Goal: Task Accomplishment & Management: Use online tool/utility

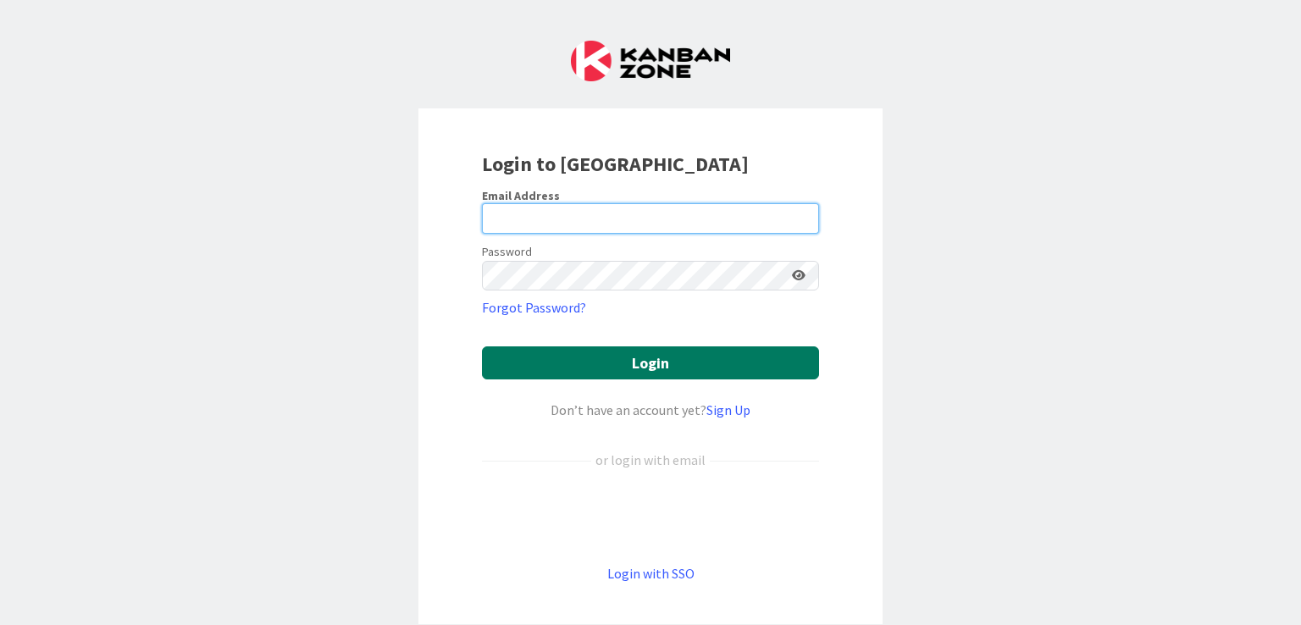
type input "[EMAIL_ADDRESS][DOMAIN_NAME]"
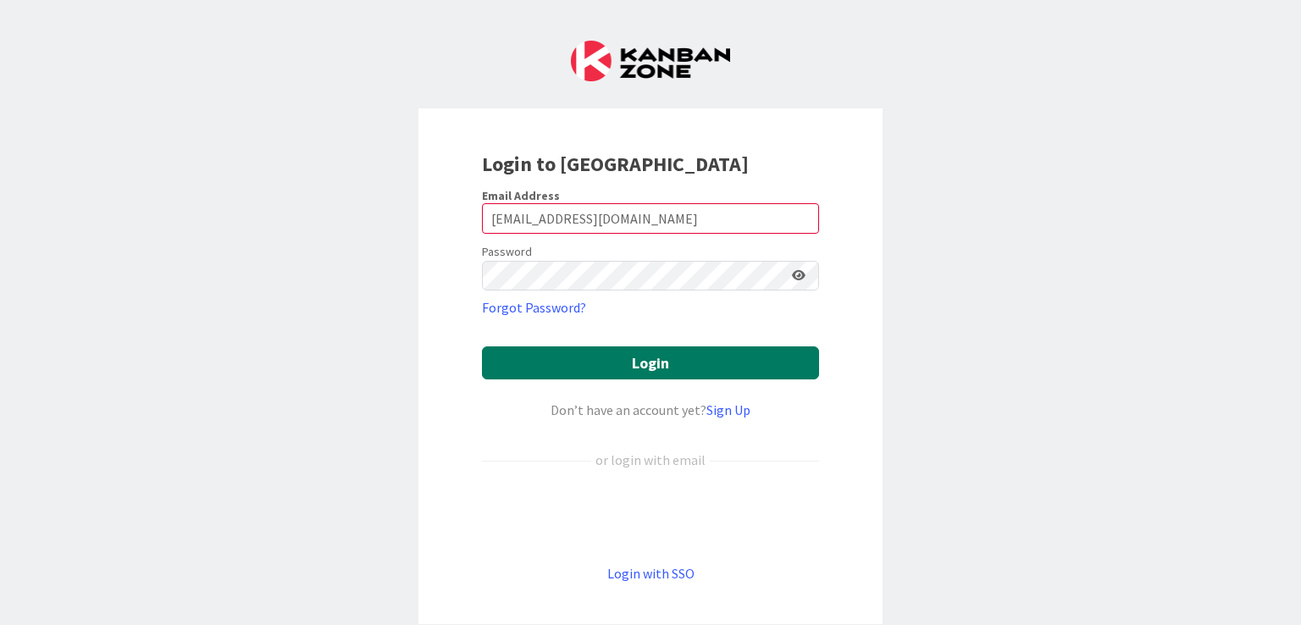
click at [655, 357] on button "Login" at bounding box center [650, 362] width 337 height 33
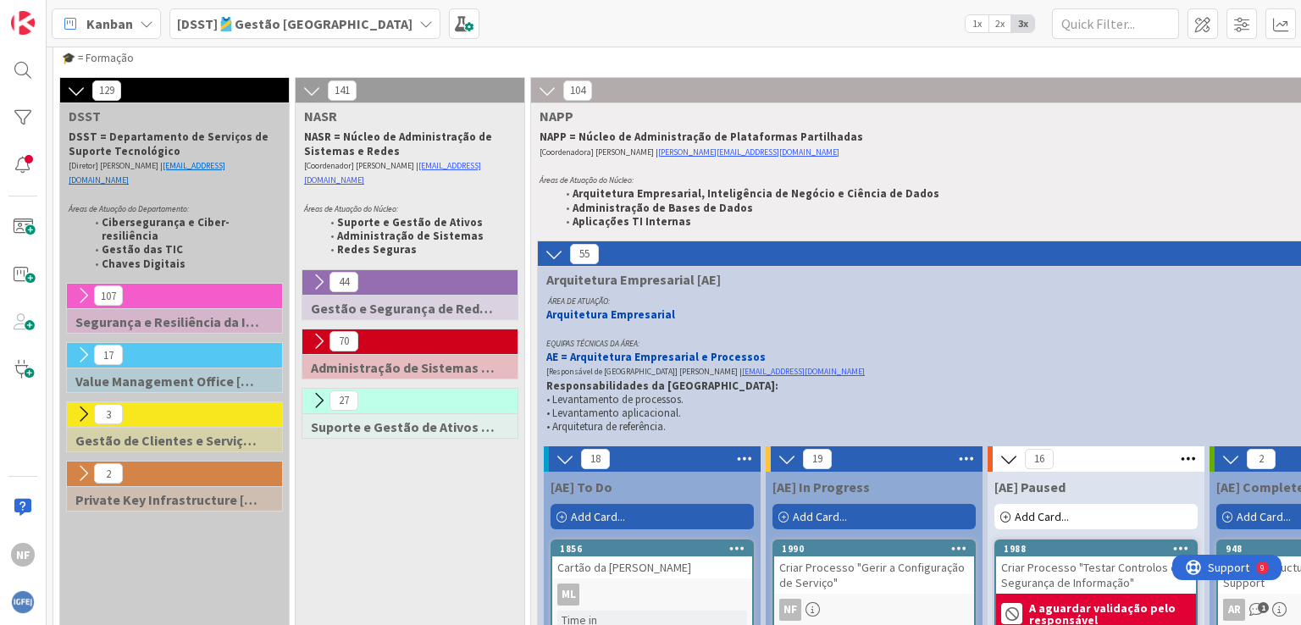
scroll to position [254, 0]
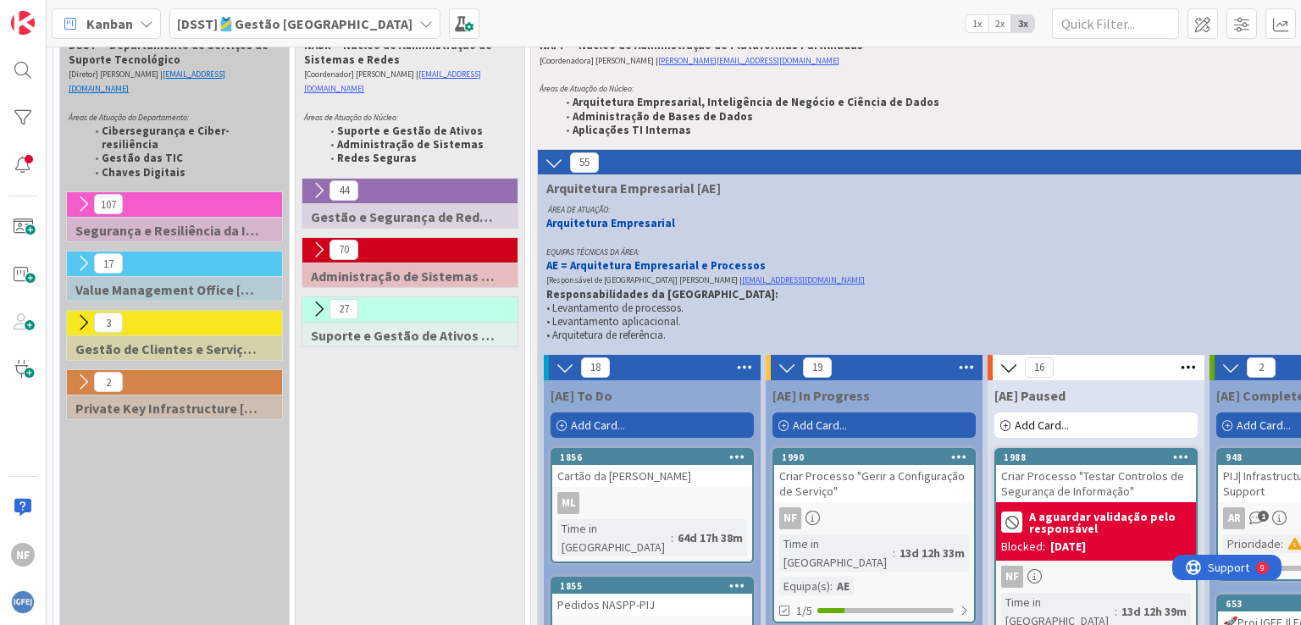
click at [78, 195] on icon at bounding box center [83, 204] width 19 height 19
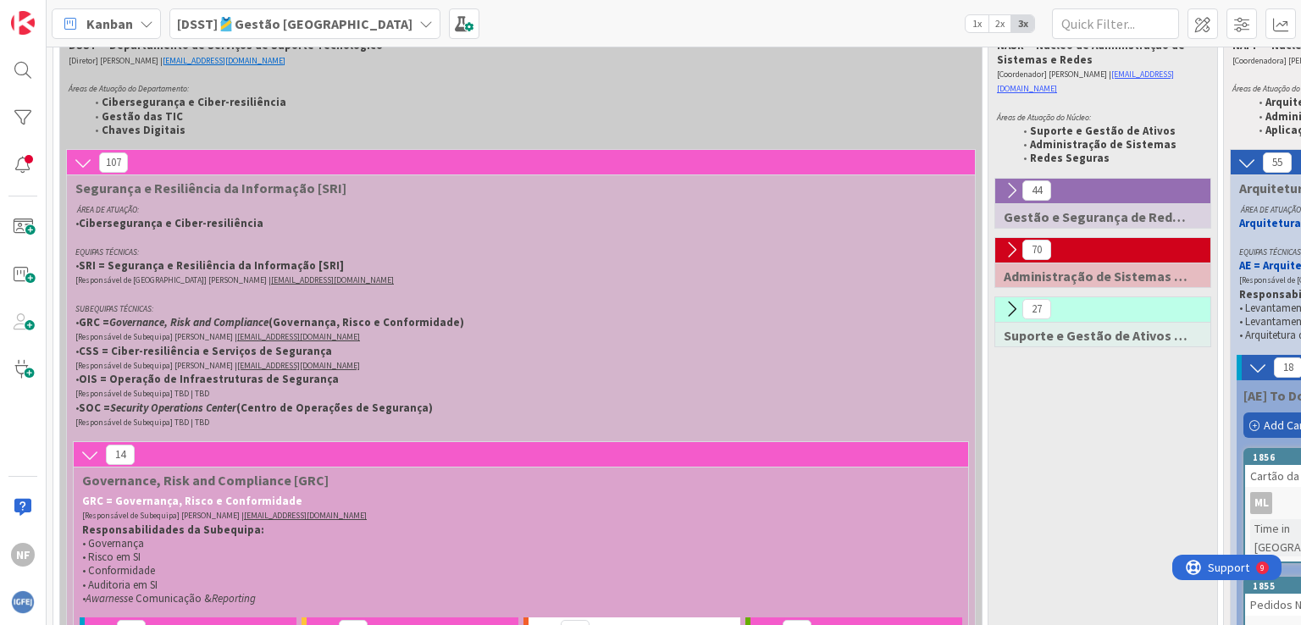
click at [78, 164] on icon at bounding box center [83, 162] width 19 height 19
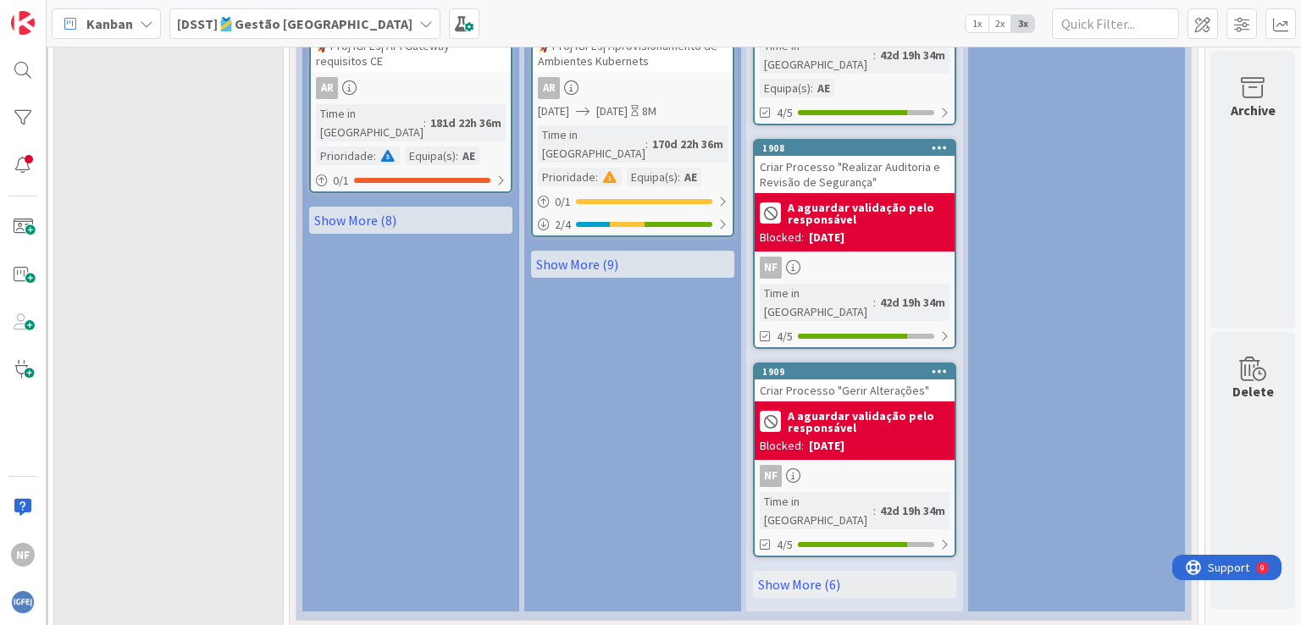
scroll to position [2287, 252]
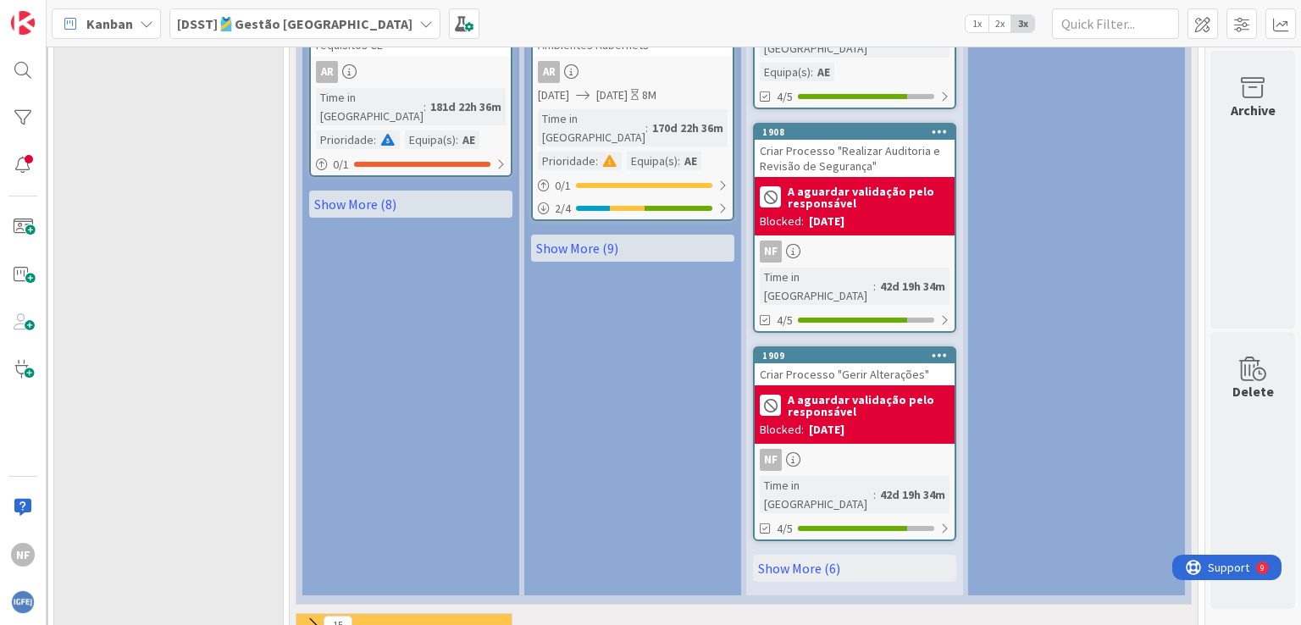
click at [852, 391] on div "A aguardar validação pelo responsável" at bounding box center [855, 406] width 190 height 30
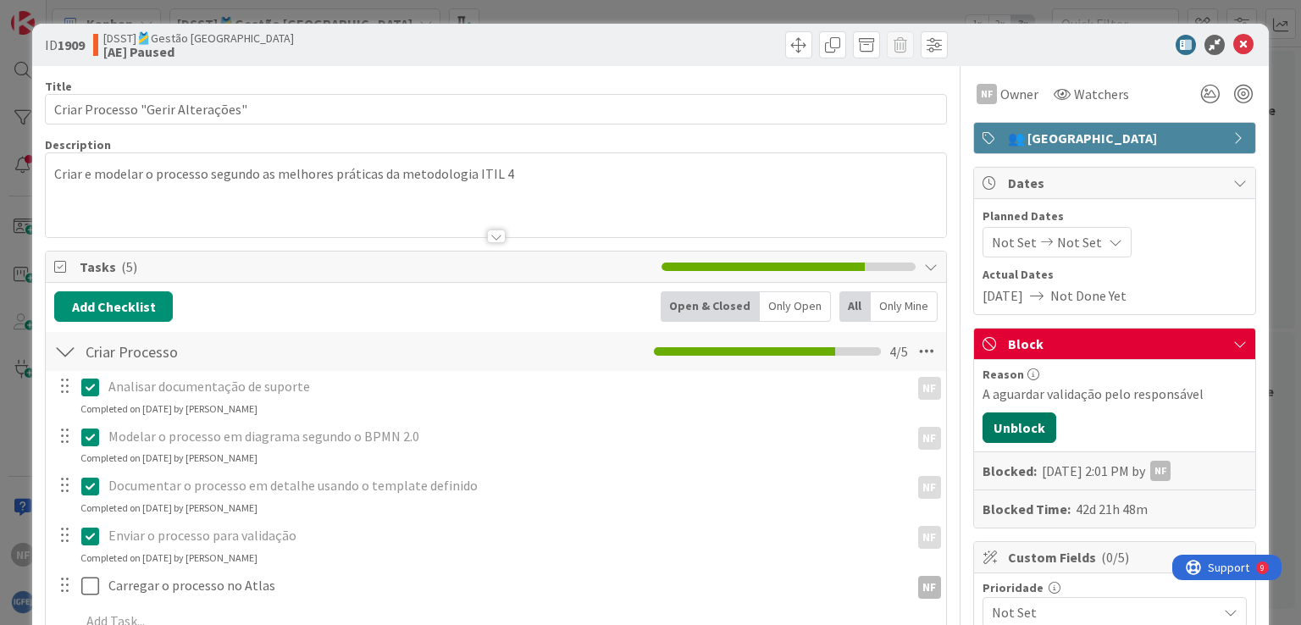
click at [998, 427] on button "Unblock" at bounding box center [1020, 428] width 74 height 30
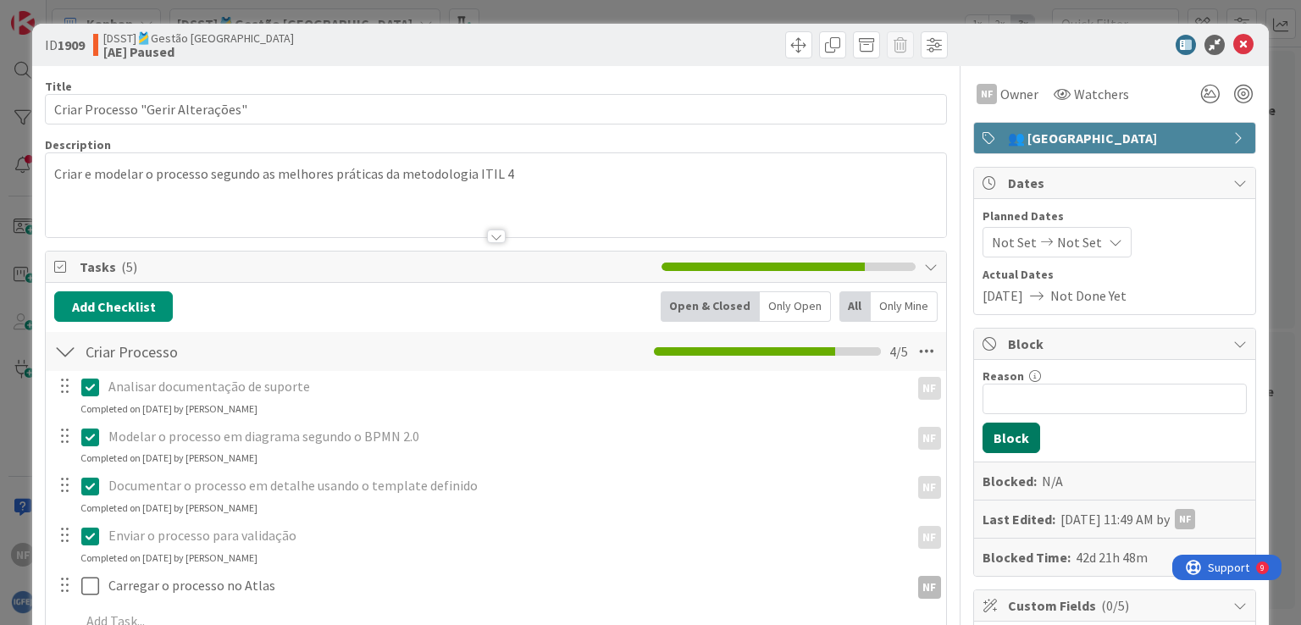
scroll to position [2233, 252]
click at [1005, 435] on button "Block" at bounding box center [1012, 438] width 58 height 30
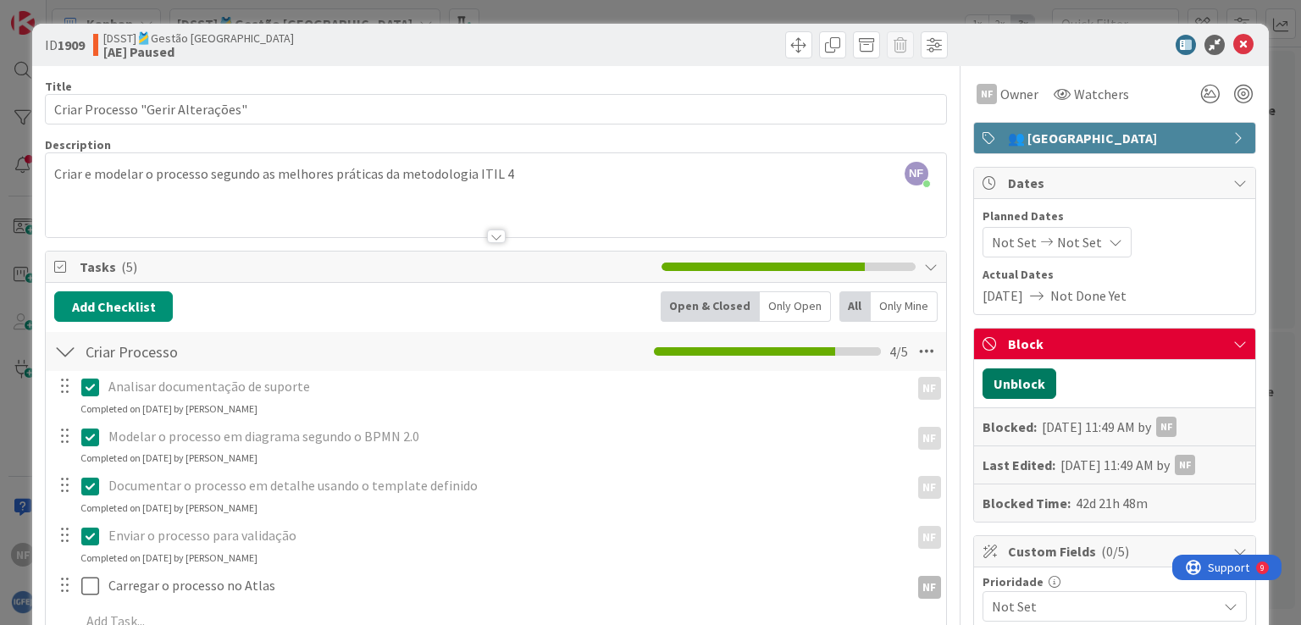
scroll to position [2264, 252]
click at [1012, 387] on button "Unblock" at bounding box center [1020, 384] width 74 height 30
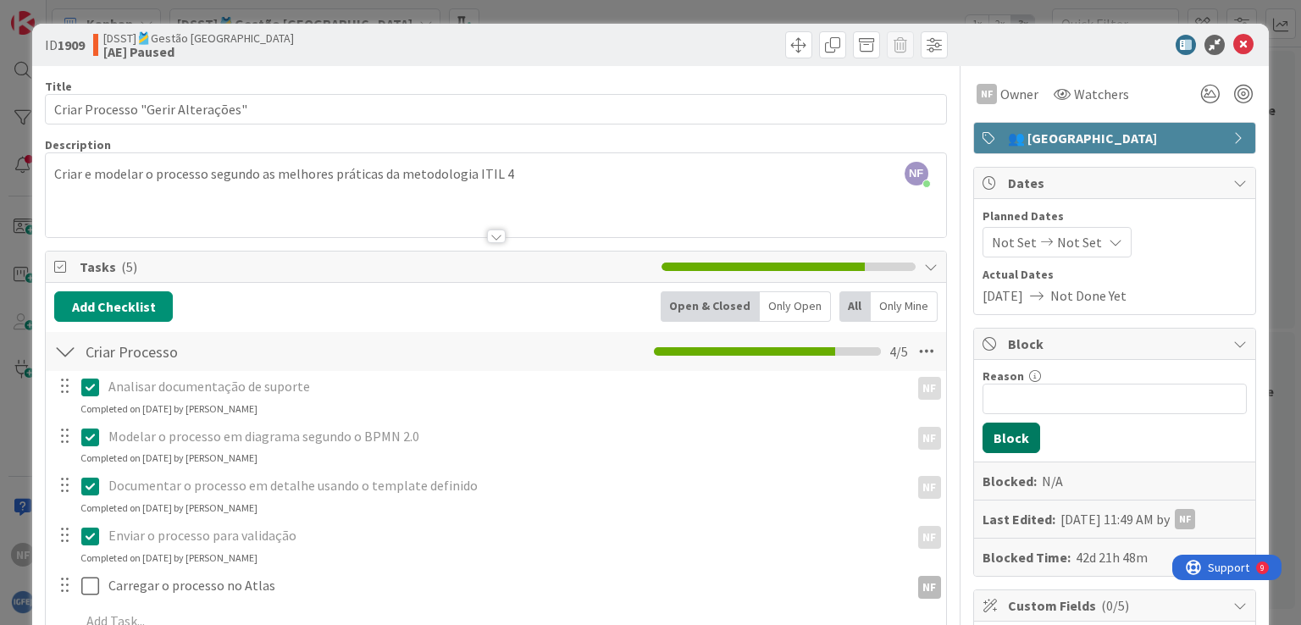
scroll to position [2233, 252]
click at [1013, 400] on input "Reason" at bounding box center [1115, 399] width 264 height 30
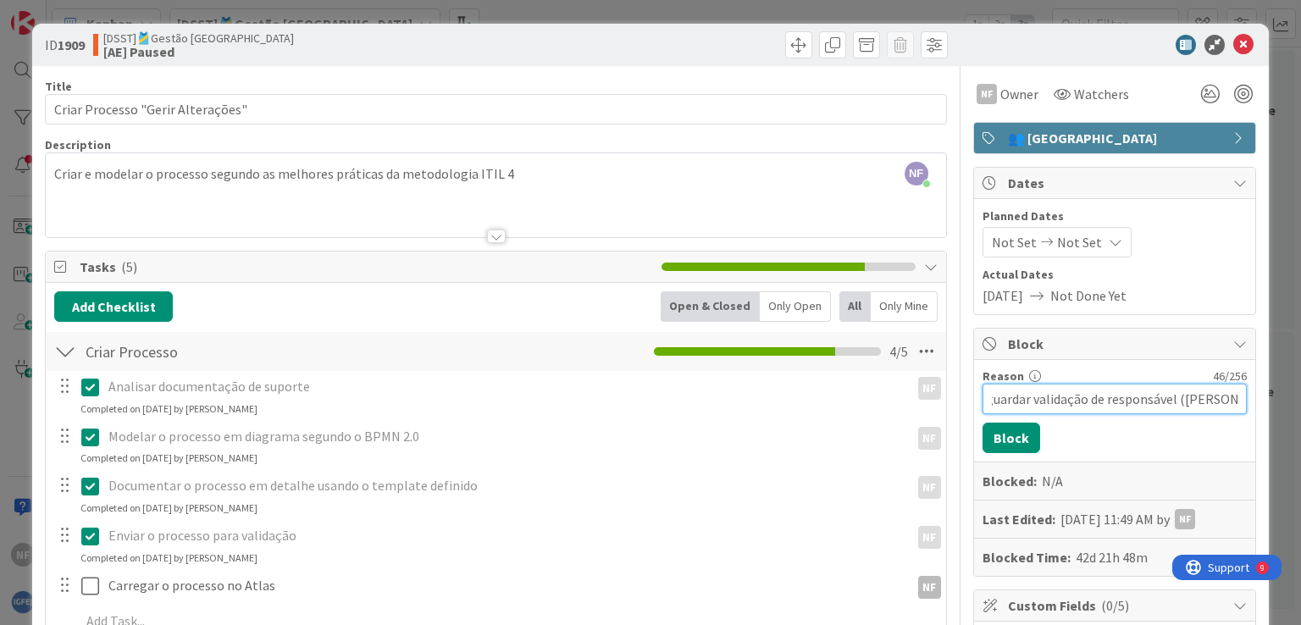
scroll to position [0, 0]
click at [1180, 402] on input "A aguardar validação de responsável ([PERSON_NAME]" at bounding box center [1115, 399] width 264 height 30
type input "A aguardar validação de responsável ([PERSON_NAME])"
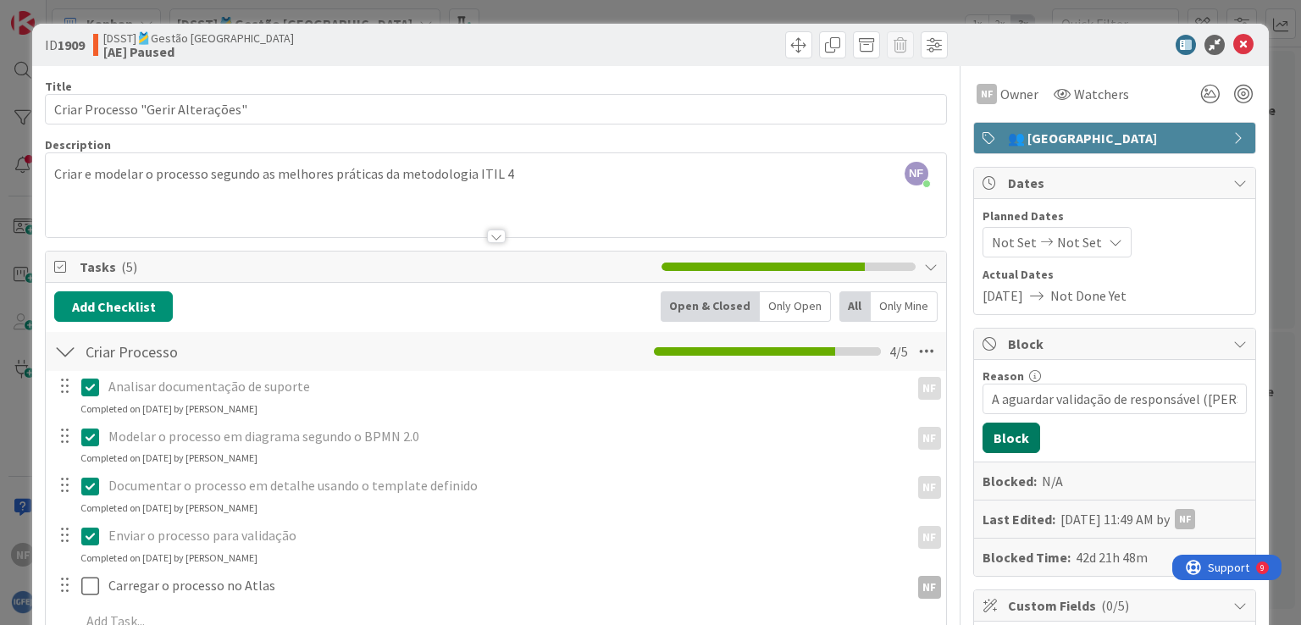
click at [996, 442] on button "Block" at bounding box center [1012, 438] width 58 height 30
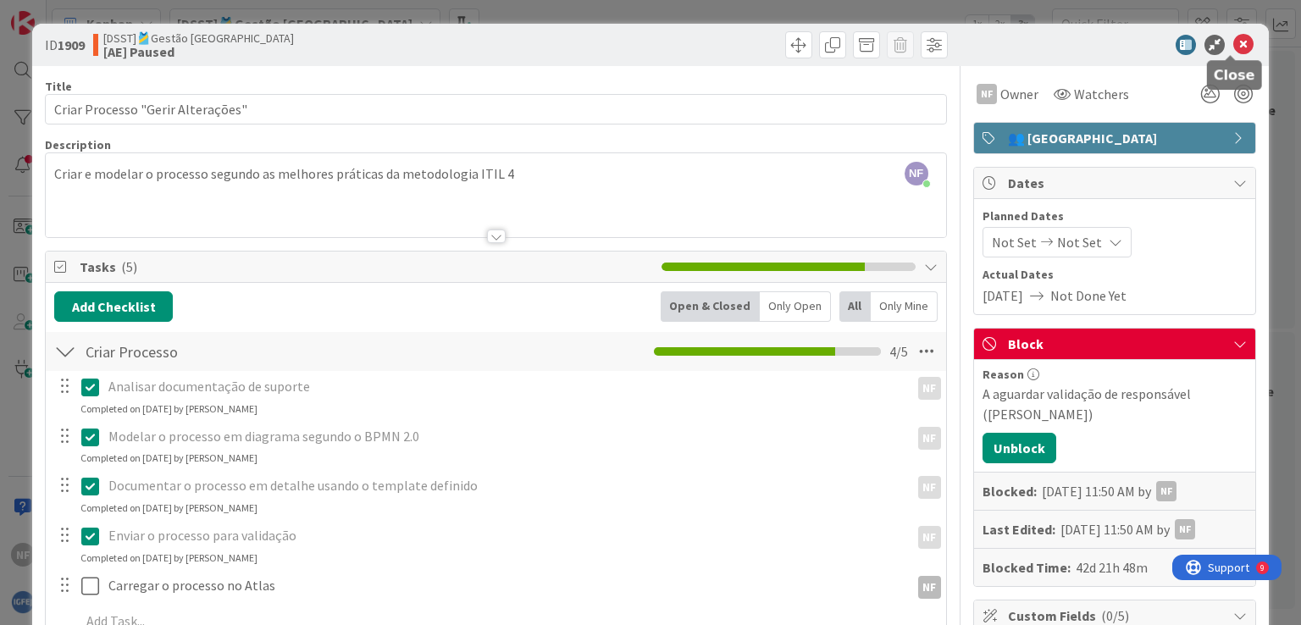
click at [1233, 45] on icon at bounding box center [1243, 45] width 20 height 20
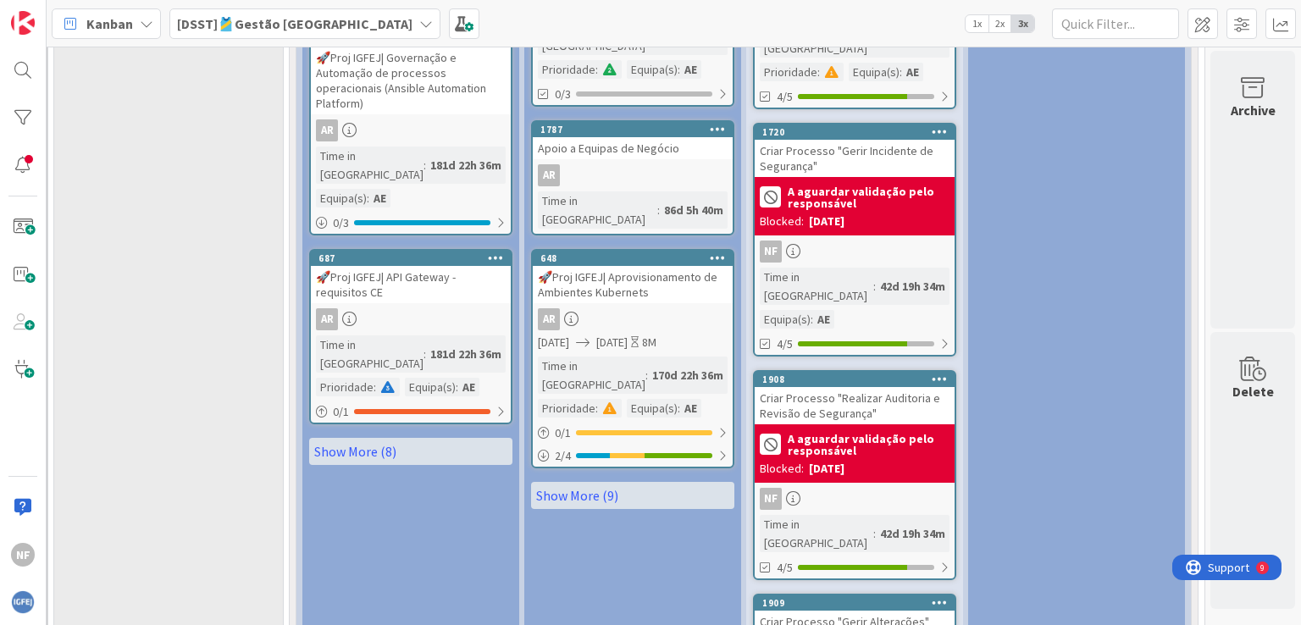
scroll to position [2033, 252]
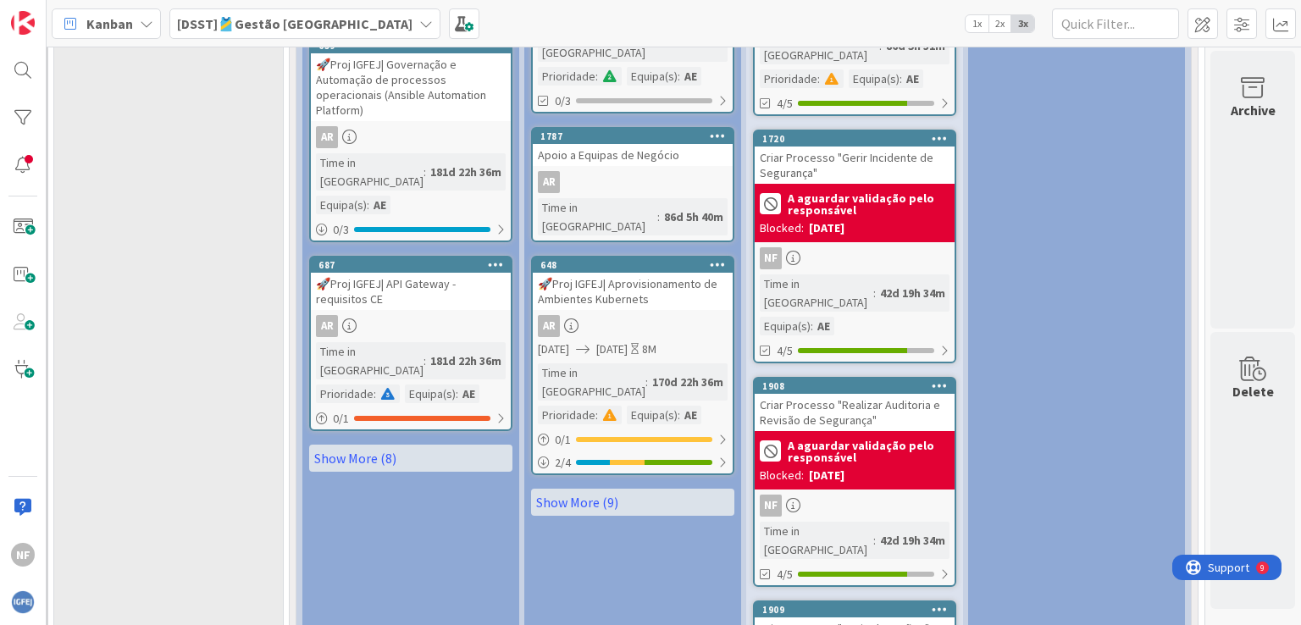
click at [834, 440] on b "A aguardar validação pelo responsável" at bounding box center [869, 452] width 162 height 24
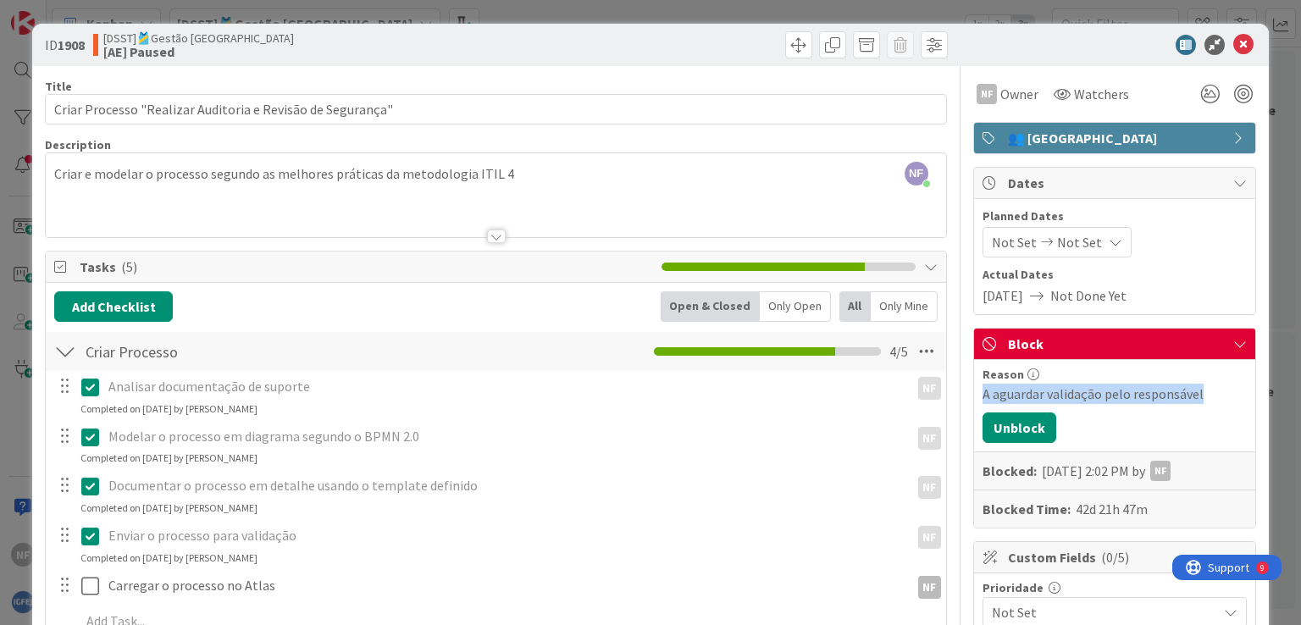
drag, startPoint x: 1189, startPoint y: 392, endPoint x: 967, endPoint y: 392, distance: 221.1
click at [974, 392] on div "Reason A aguardar validação pelo responsável Unblock Blocked: [DATE] 2:02 PM by…" at bounding box center [1114, 444] width 281 height 168
copy div "A aguardar validação pelo responsável"
click at [1011, 428] on button "Unblock" at bounding box center [1020, 428] width 74 height 30
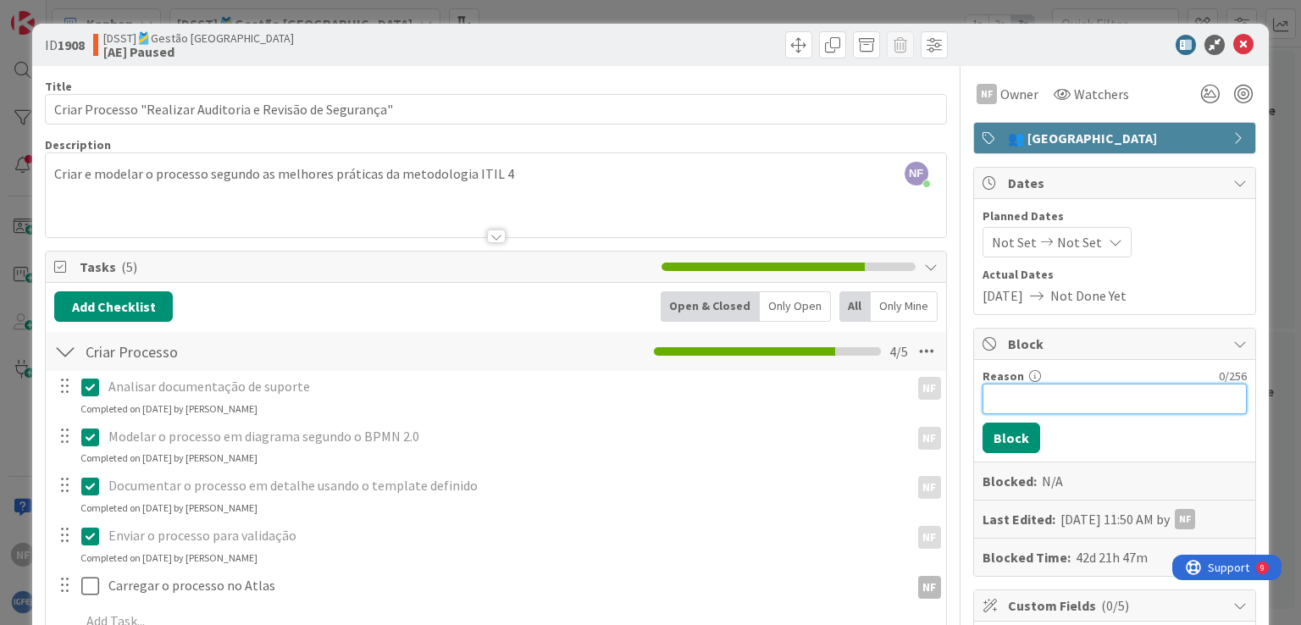
click at [1034, 391] on input "Reason" at bounding box center [1115, 399] width 264 height 30
paste input "A aguardar validação pelo responsável"
type input "A aguardar validação pelo responsável ([PERSON_NAME])"
click at [995, 436] on button "Block" at bounding box center [1012, 438] width 58 height 30
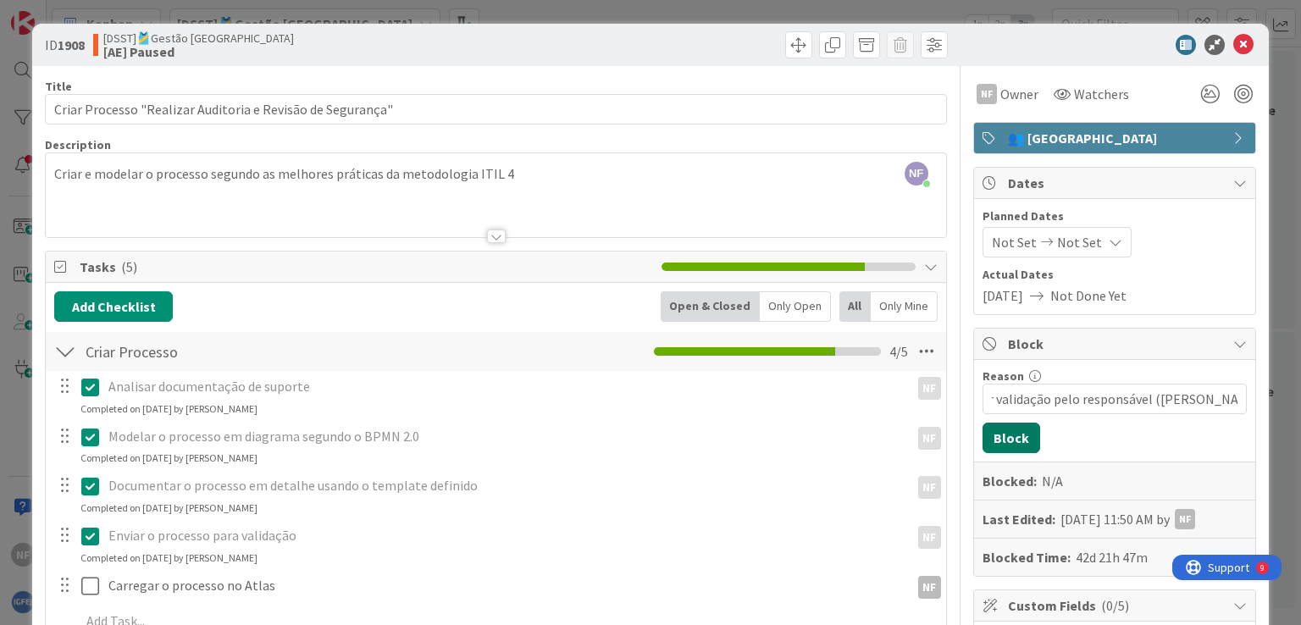
scroll to position [0, 0]
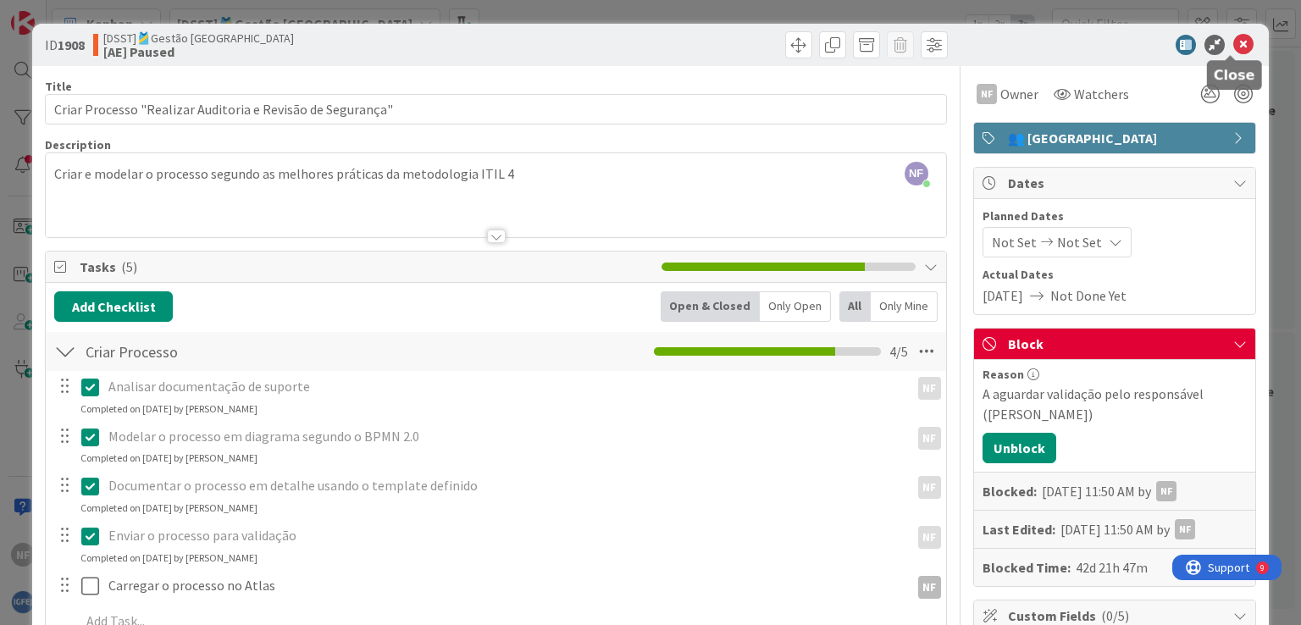
click at [1234, 40] on icon at bounding box center [1243, 45] width 20 height 20
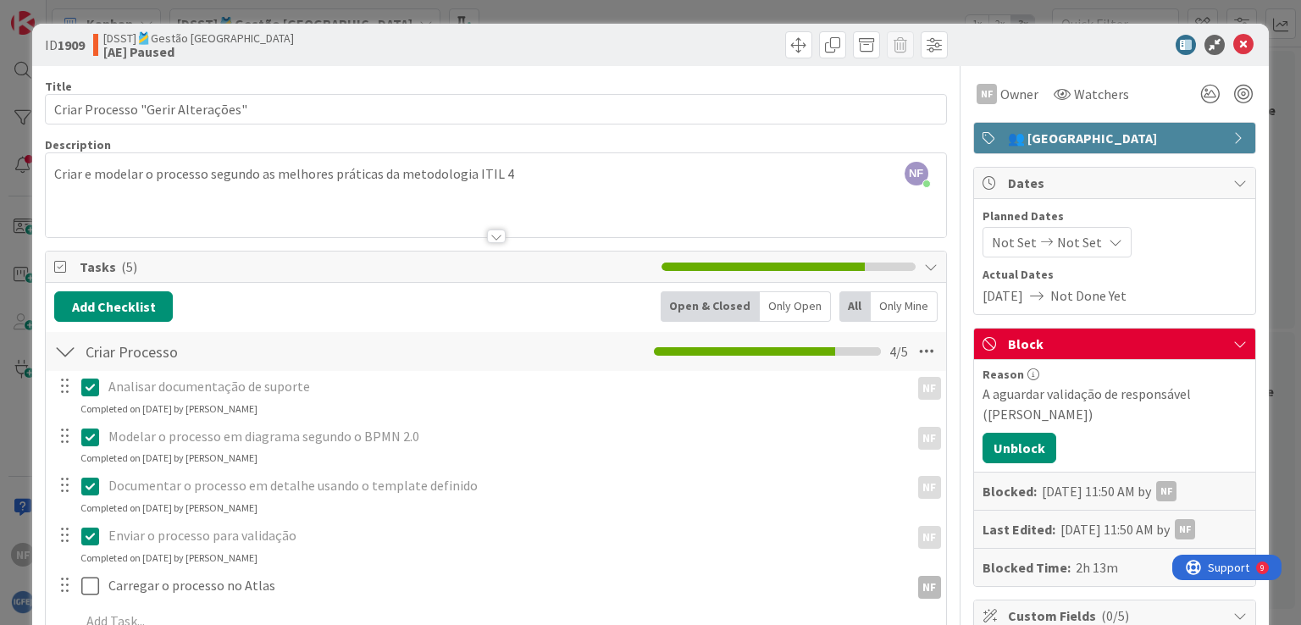
drag, startPoint x: 1076, startPoint y: 414, endPoint x: 969, endPoint y: 391, distance: 109.3
click at [983, 391] on div "A aguardar validação de responsável ([PERSON_NAME])" at bounding box center [1115, 404] width 264 height 41
copy div "A aguardar validação de responsável ([PERSON_NAME])"
click at [992, 441] on button "Unblock" at bounding box center [1020, 448] width 74 height 30
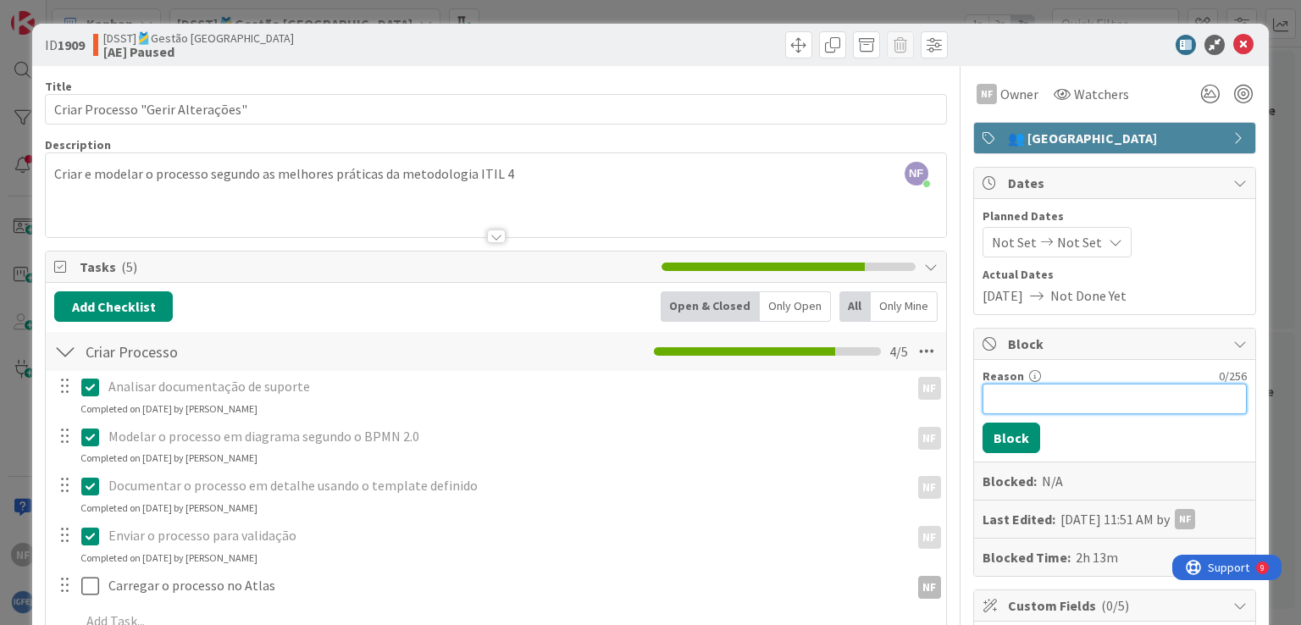
click at [1008, 402] on input "Reason" at bounding box center [1115, 399] width 264 height 30
paste input "A aguardar validação de responsável ([PERSON_NAME])"
click at [1017, 399] on input "A aguardar validação de responsável ([PERSON_NAME])" at bounding box center [1115, 399] width 264 height 30
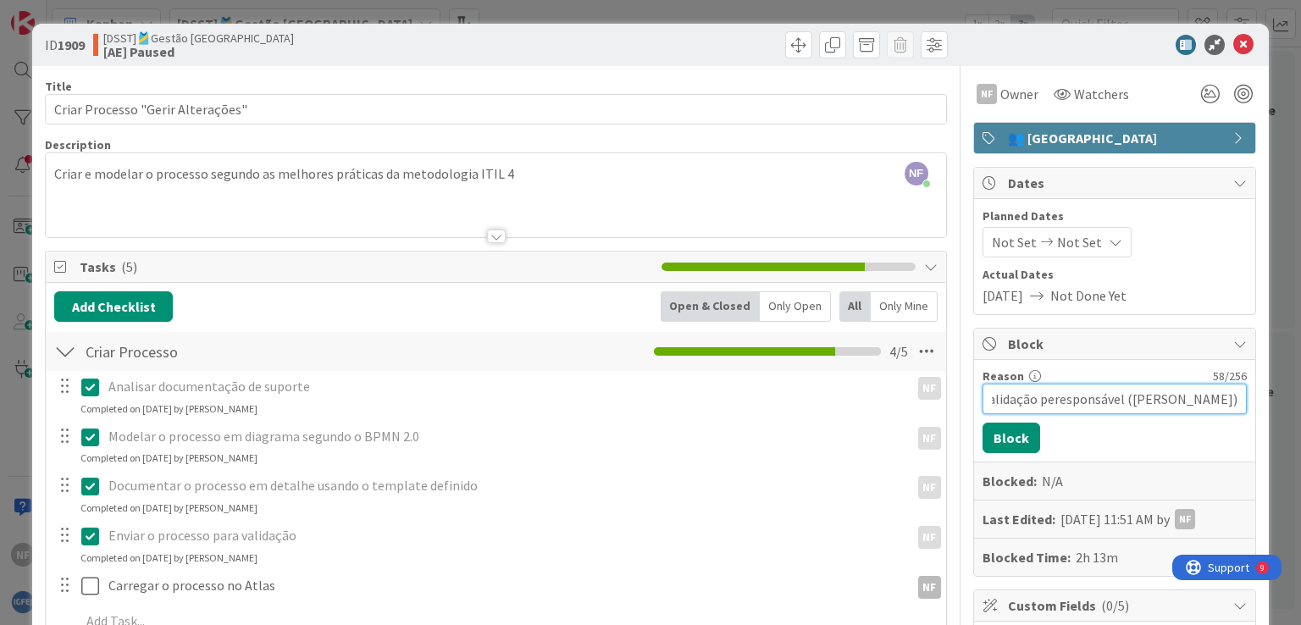
scroll to position [0, 82]
type input "A aguardar validação pelo responsável ([PERSON_NAME])"
click at [989, 442] on button "Block" at bounding box center [1012, 438] width 58 height 30
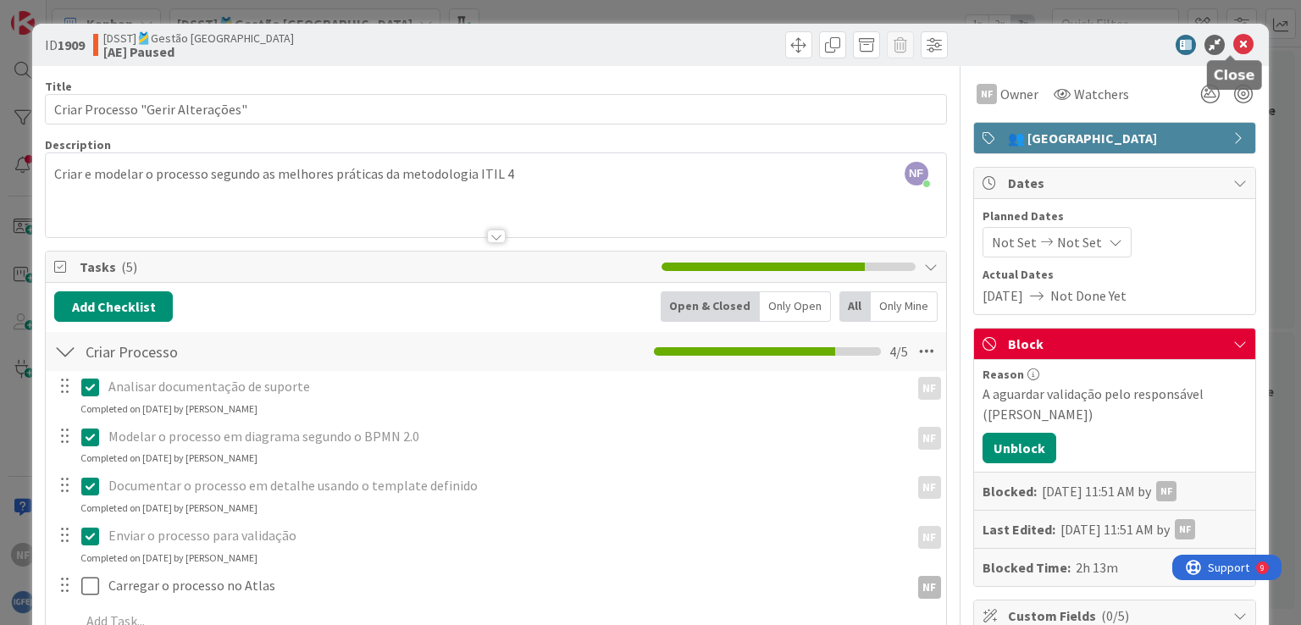
click at [1233, 43] on icon at bounding box center [1243, 45] width 20 height 20
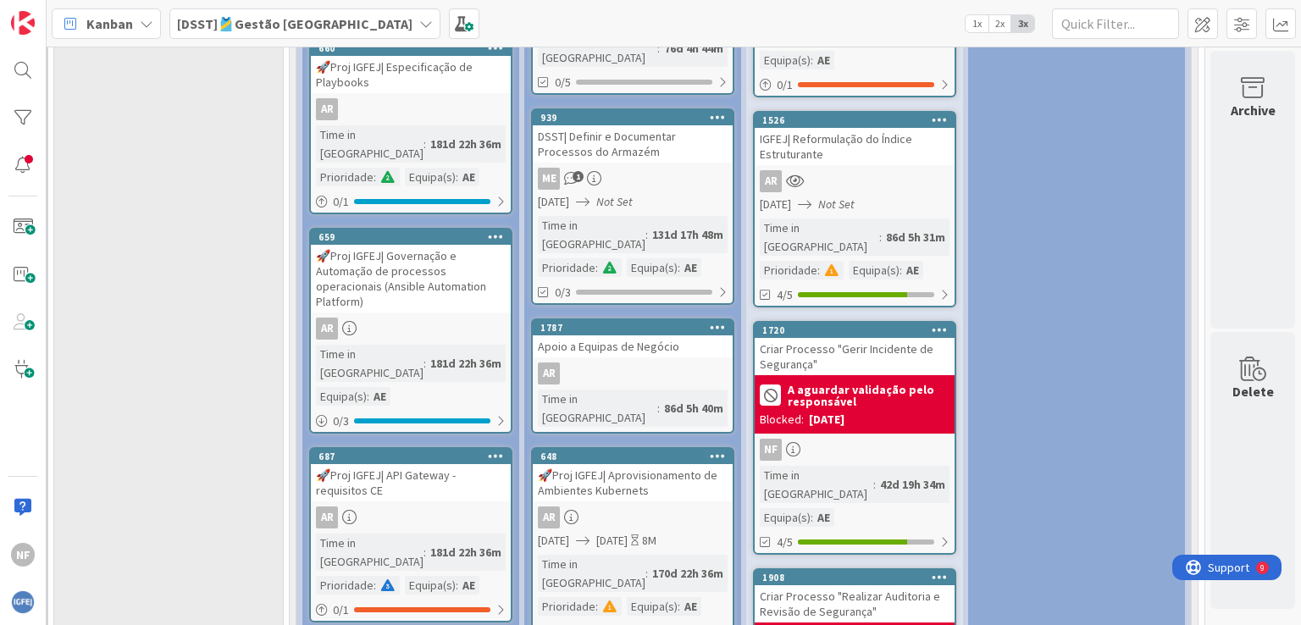
scroll to position [1880, 252]
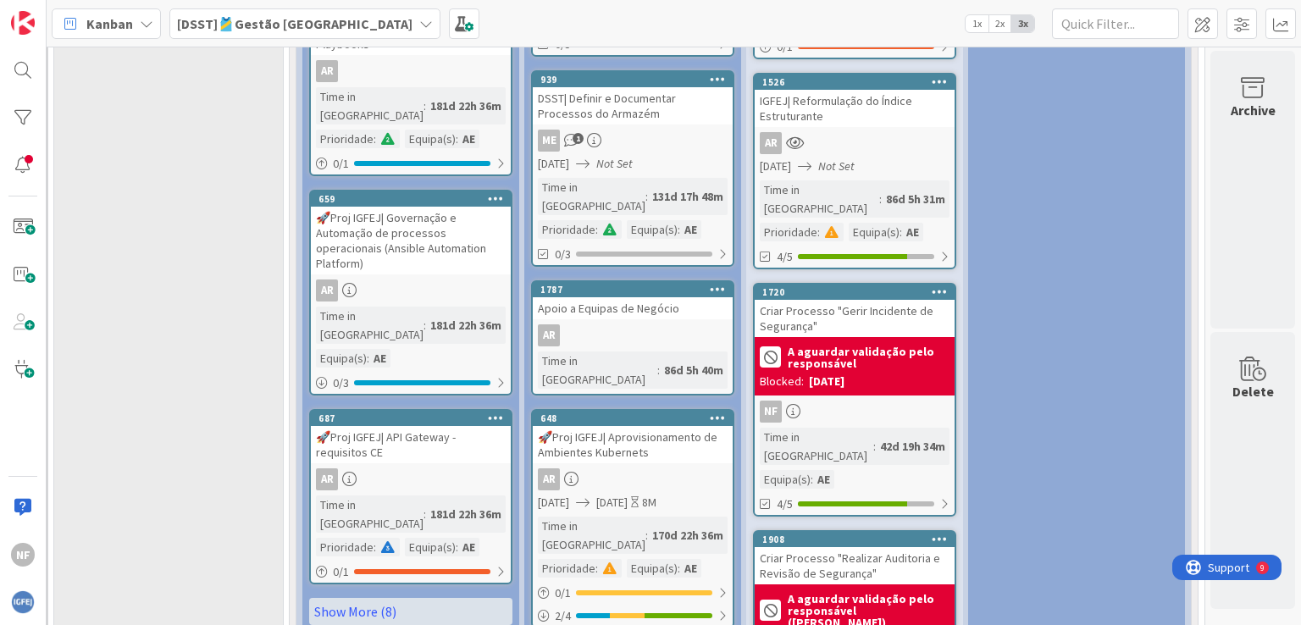
click at [859, 342] on div "A aguardar validação pelo responsável" at bounding box center [855, 357] width 190 height 30
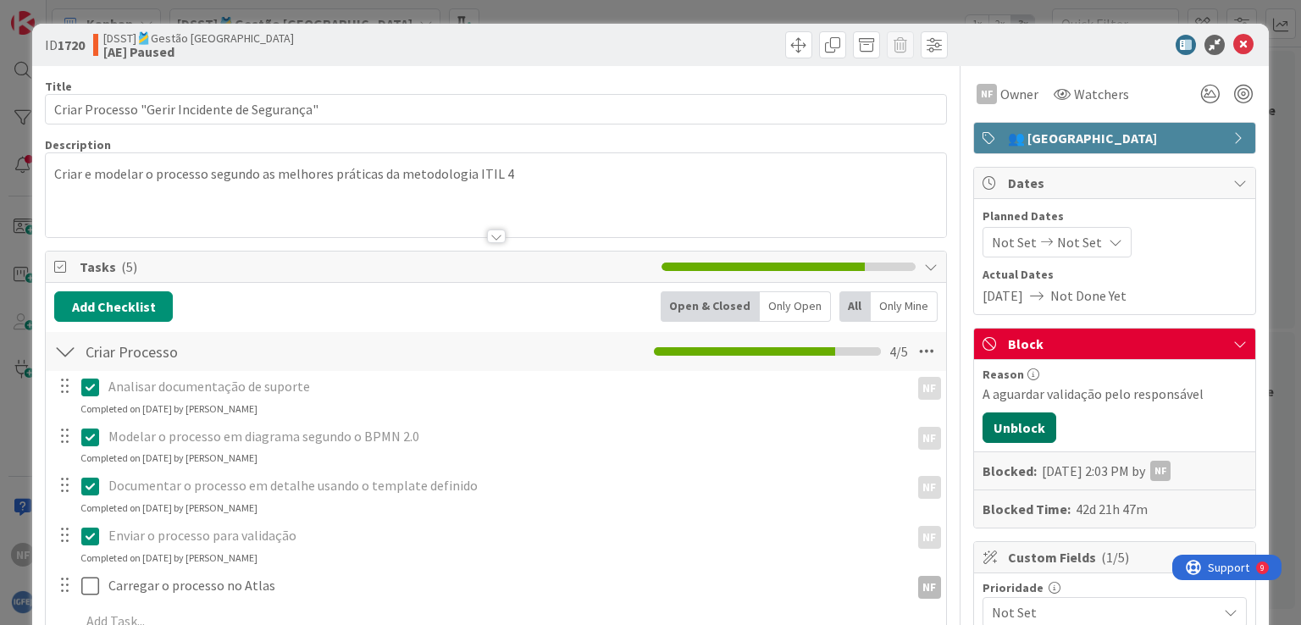
click at [1011, 419] on button "Unblock" at bounding box center [1020, 428] width 74 height 30
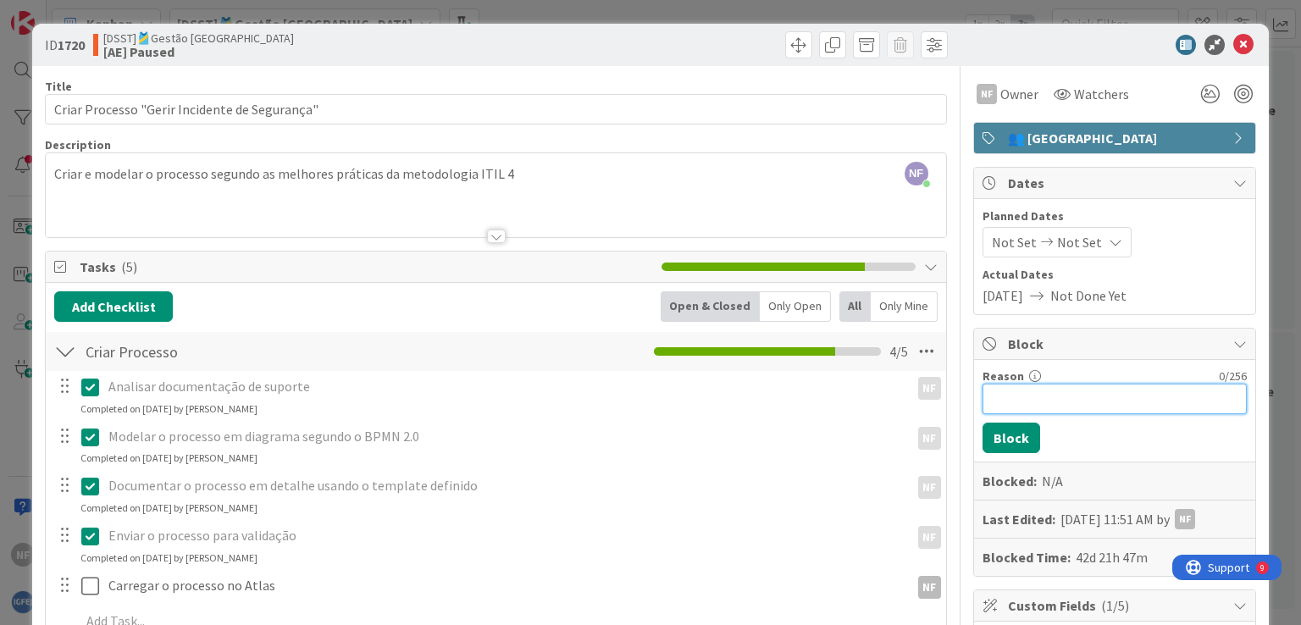
click at [1009, 396] on input "Reason" at bounding box center [1115, 399] width 264 height 30
paste input "A aguardar validação de responsável ([PERSON_NAME])"
type input "A aguardar validação de responsável ([PERSON_NAME])"
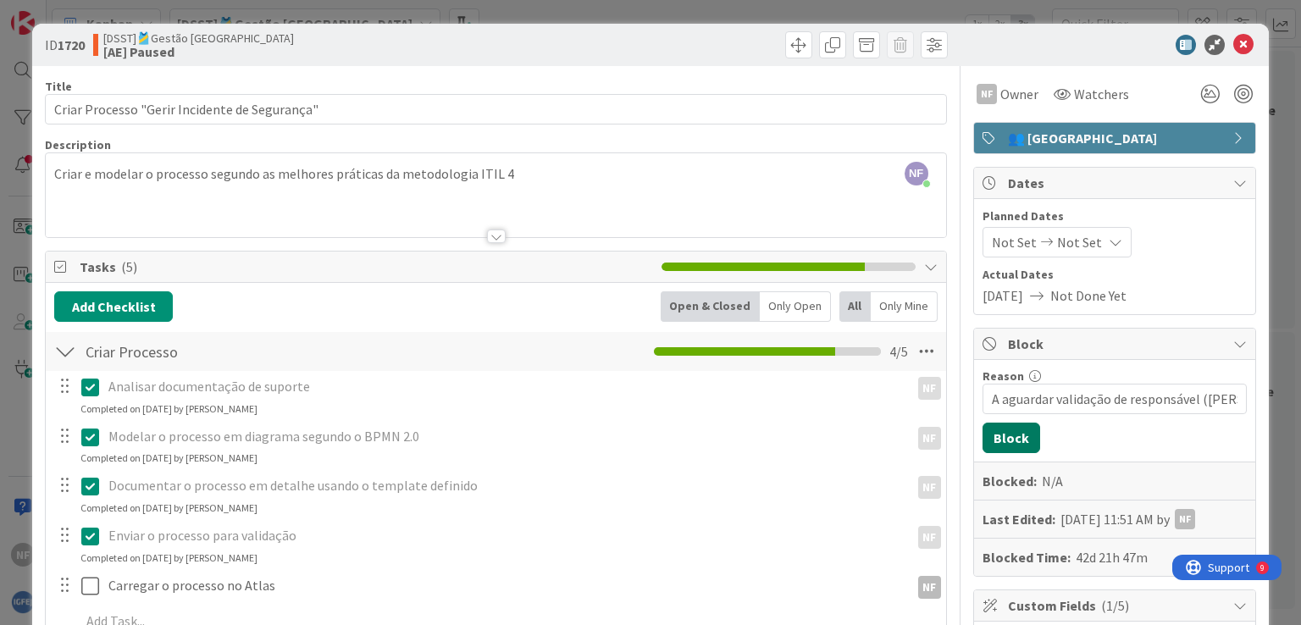
click at [999, 433] on button "Block" at bounding box center [1012, 438] width 58 height 30
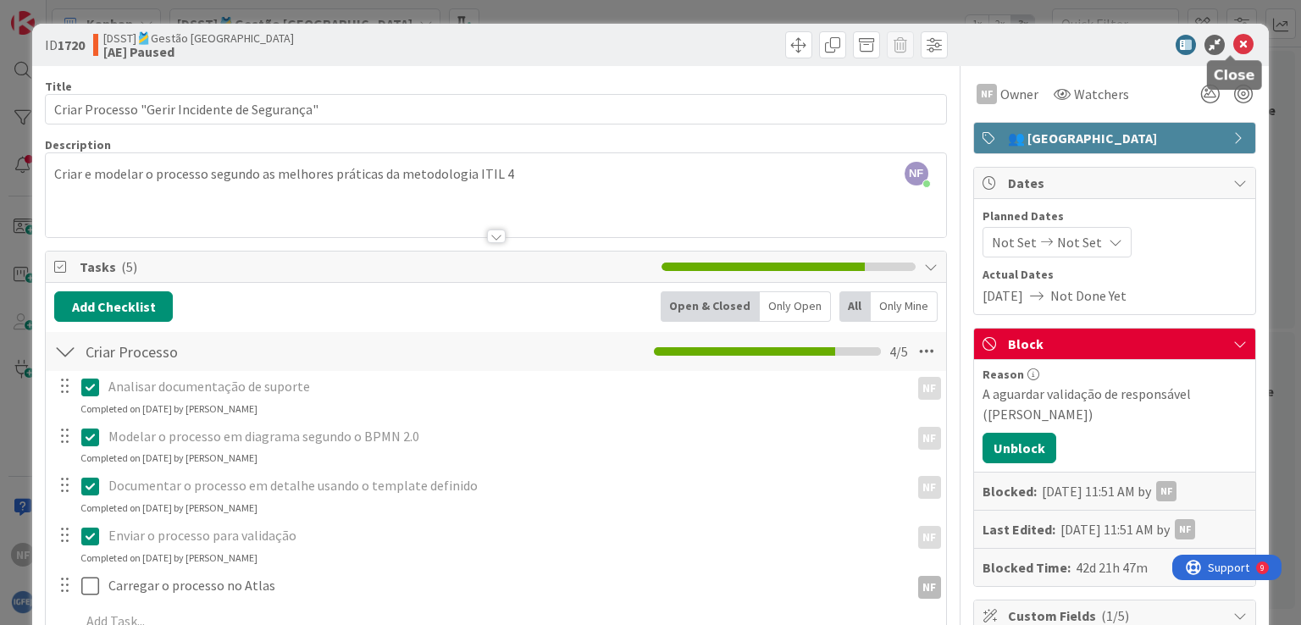
click at [1233, 46] on icon at bounding box center [1243, 45] width 20 height 20
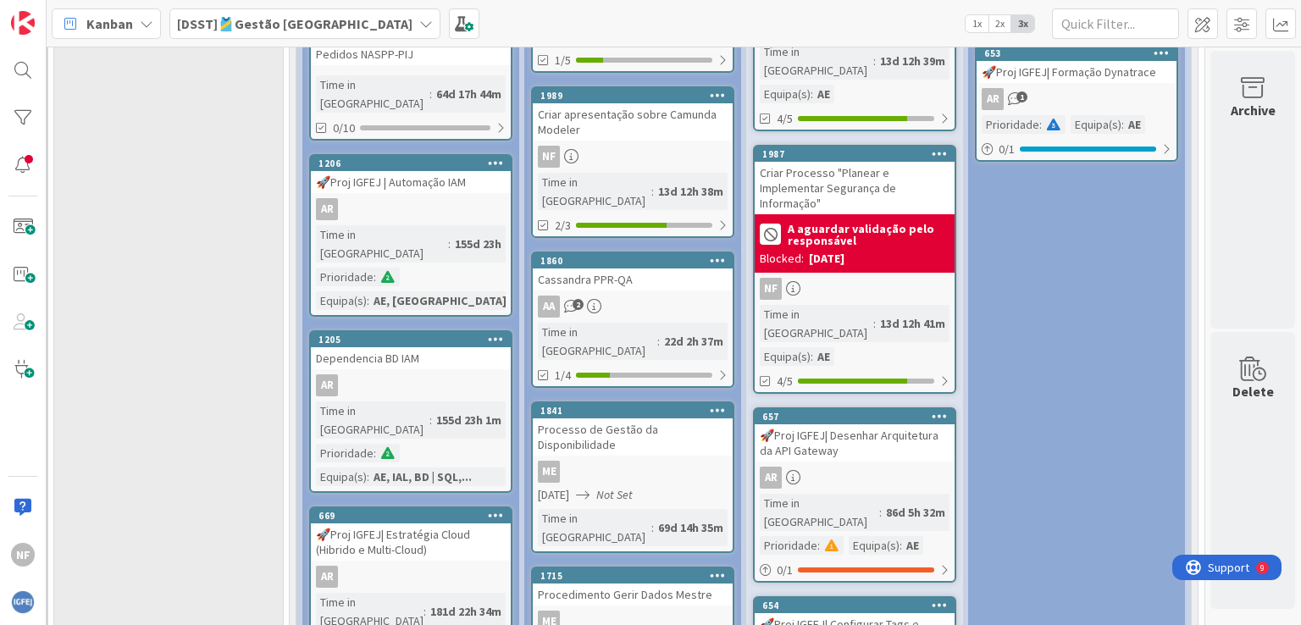
scroll to position [694, 252]
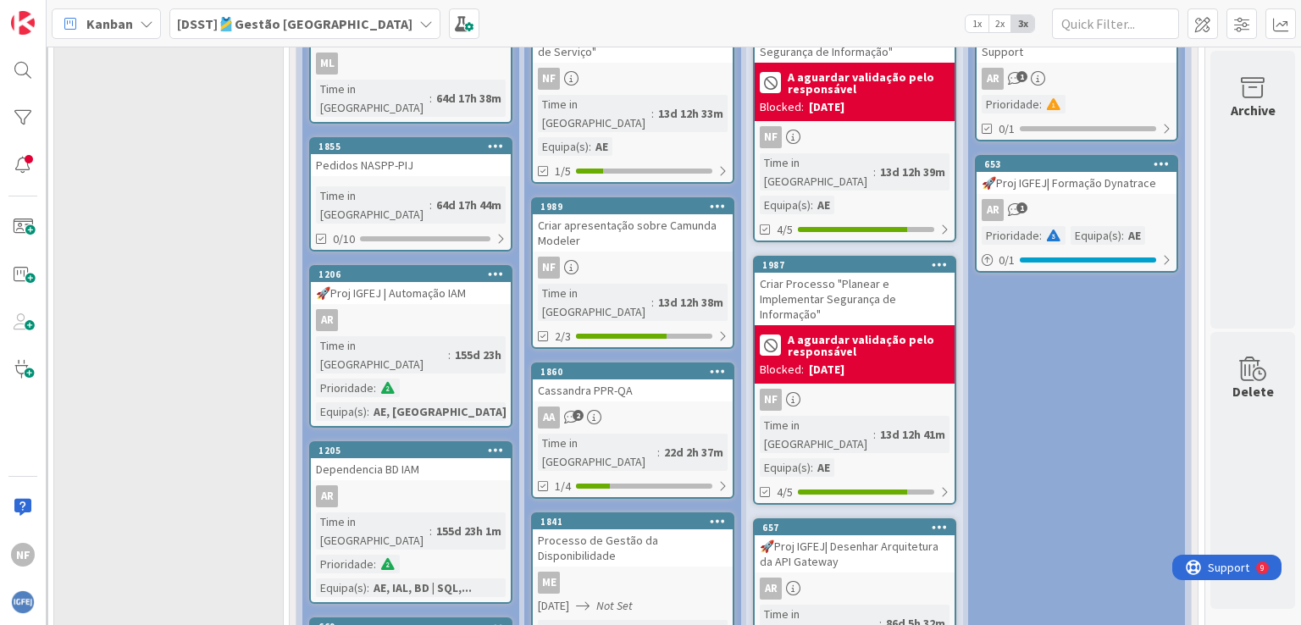
click at [864, 334] on b "A aguardar validação pelo responsável" at bounding box center [869, 346] width 162 height 24
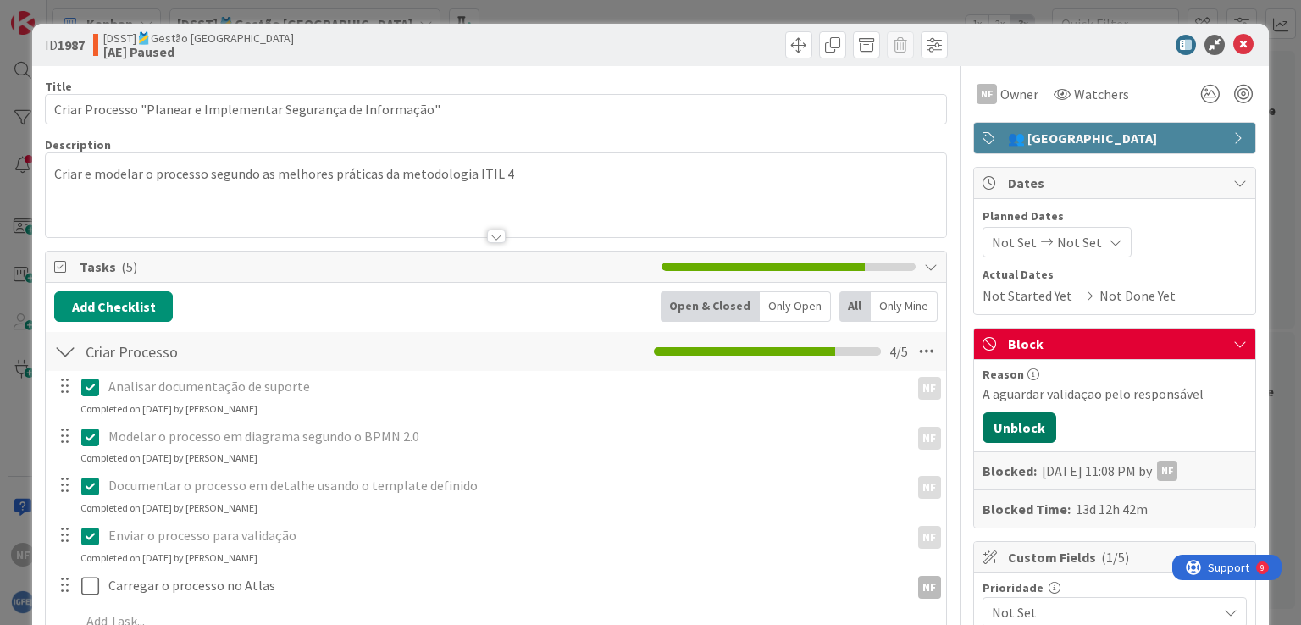
click at [1000, 415] on button "Unblock" at bounding box center [1020, 428] width 74 height 30
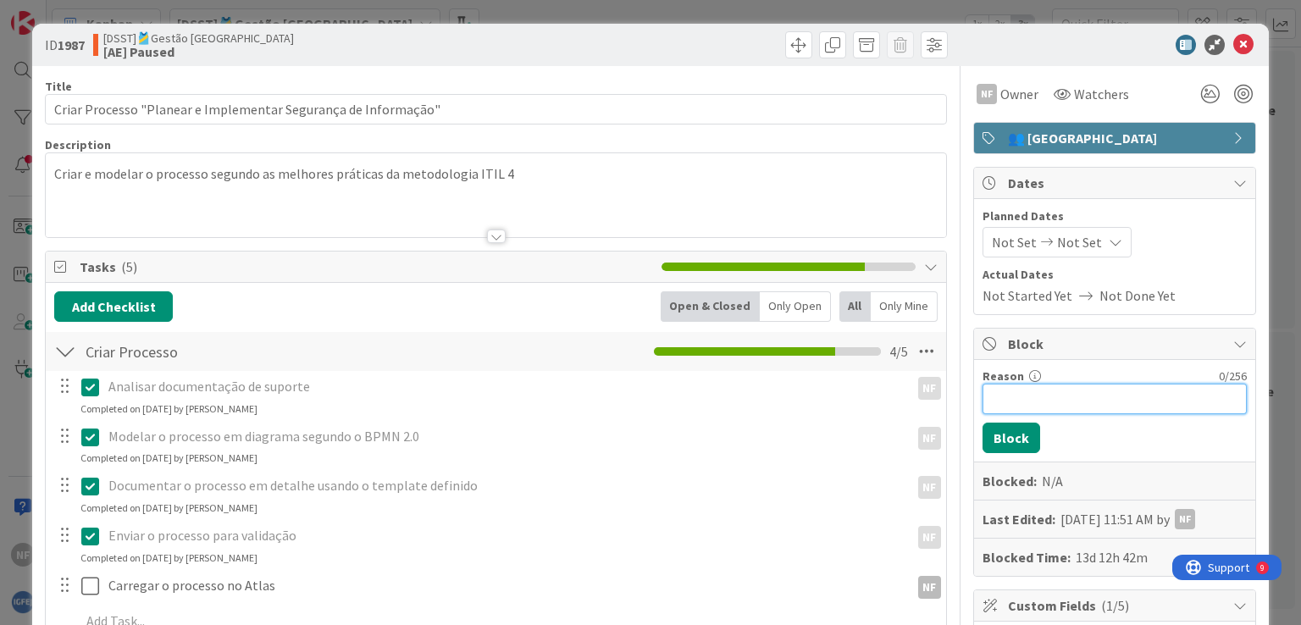
click at [1010, 397] on input "Reason" at bounding box center [1115, 399] width 264 height 30
paste input "A aguardar validação de responsável ([PERSON_NAME])"
type input "A aguardar validação de responsável ([PERSON_NAME])"
click at [1001, 433] on button "Block" at bounding box center [1012, 438] width 58 height 30
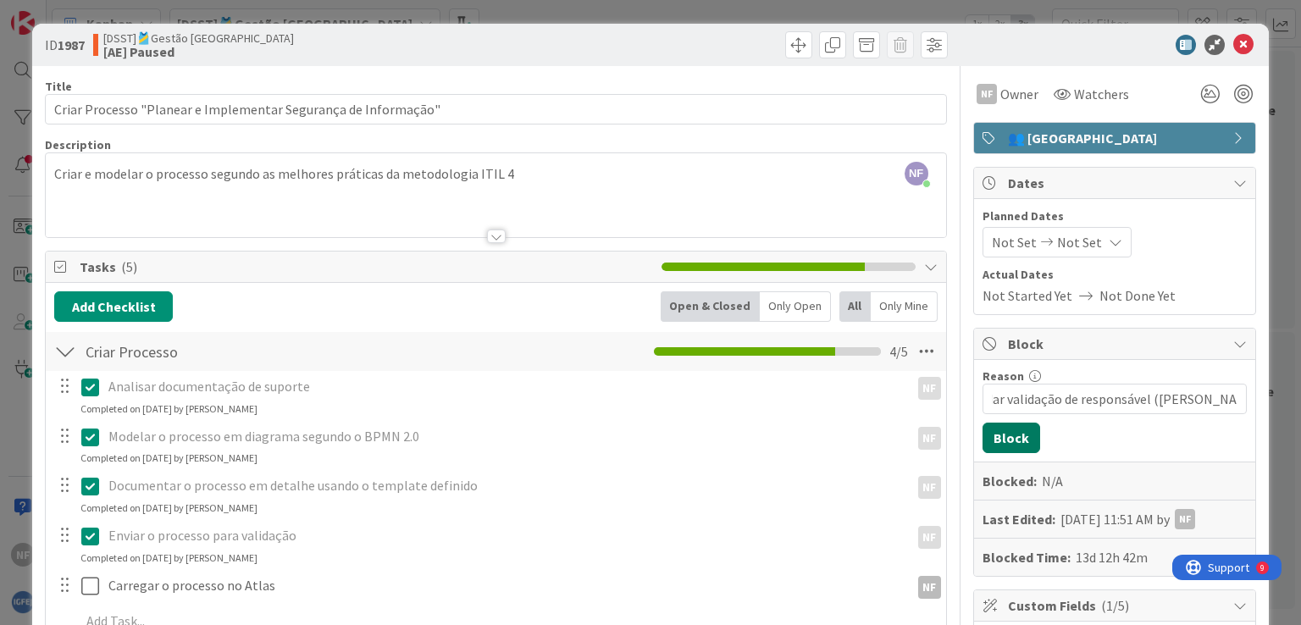
scroll to position [0, 0]
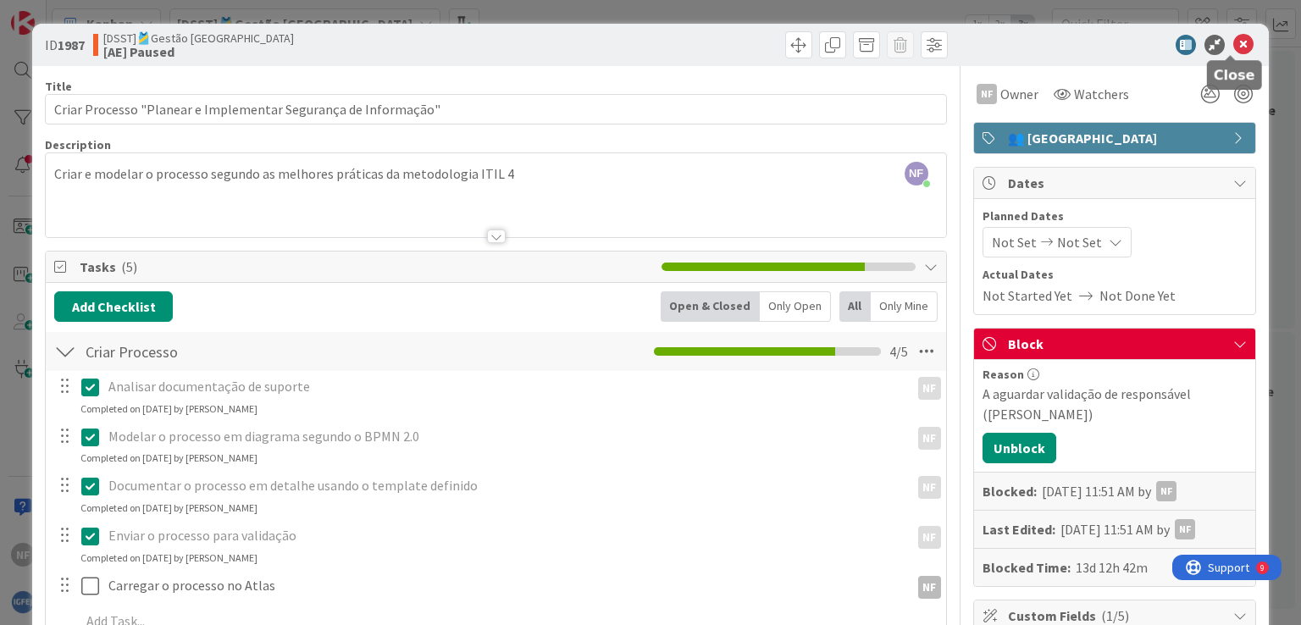
click at [1233, 39] on icon at bounding box center [1243, 45] width 20 height 20
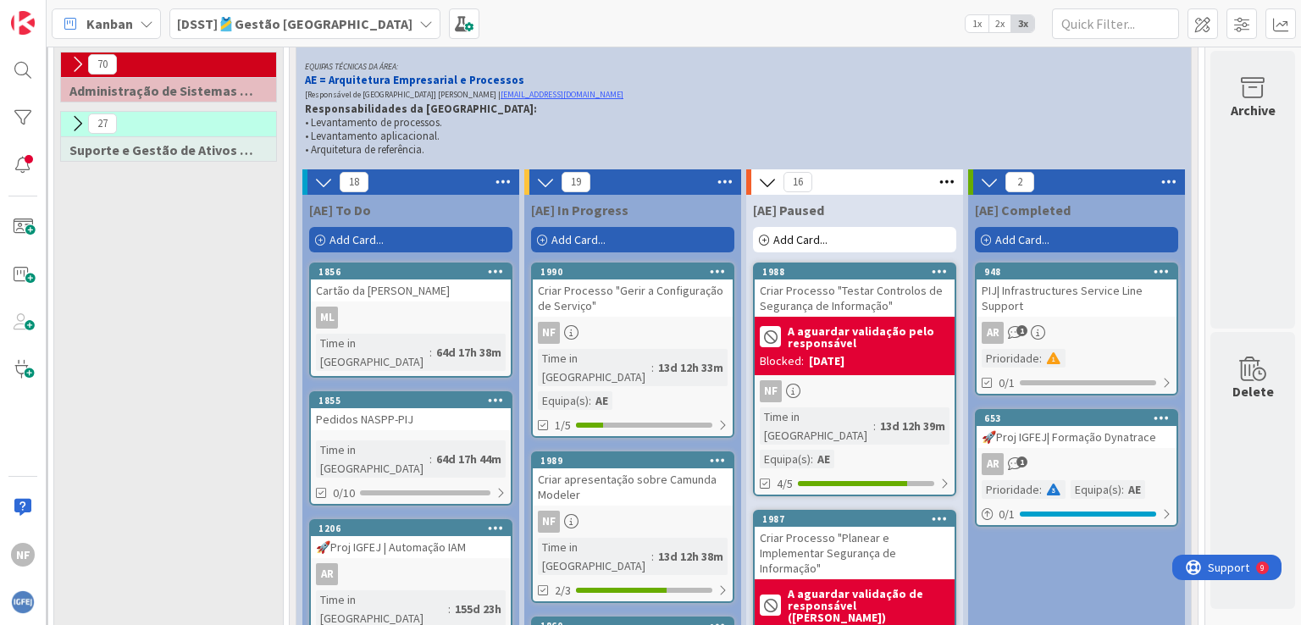
click at [820, 346] on b "A aguardar validação pelo responsável" at bounding box center [869, 337] width 162 height 24
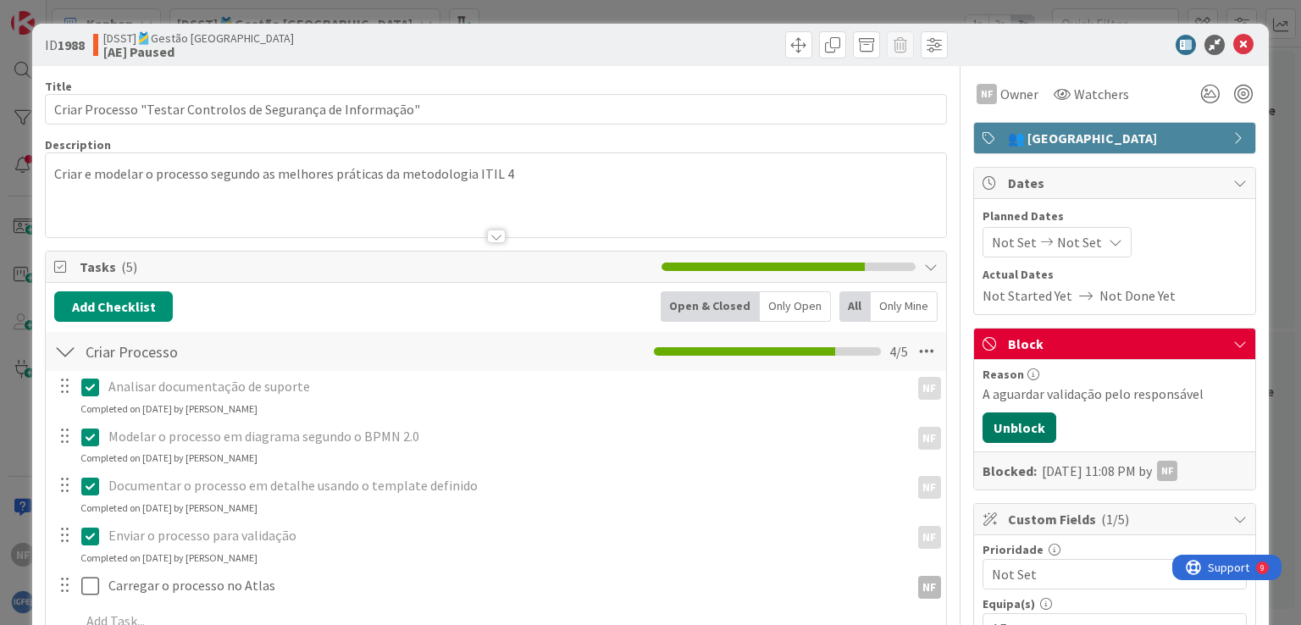
click at [1012, 424] on button "Unblock" at bounding box center [1020, 428] width 74 height 30
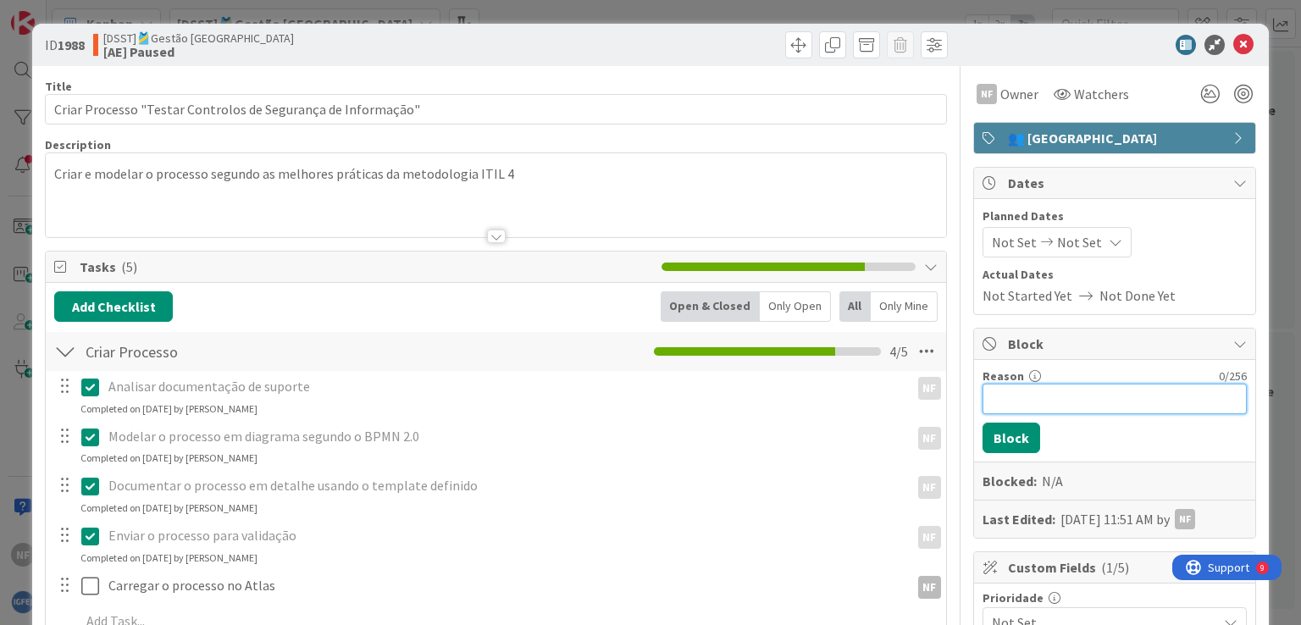
click at [1024, 393] on input "Reason" at bounding box center [1115, 399] width 264 height 30
paste input "A aguardar validação de responsável ([PERSON_NAME])"
type input "A aguardar validação de responsável ([PERSON_NAME])"
click at [1009, 431] on button "Block" at bounding box center [1012, 438] width 58 height 30
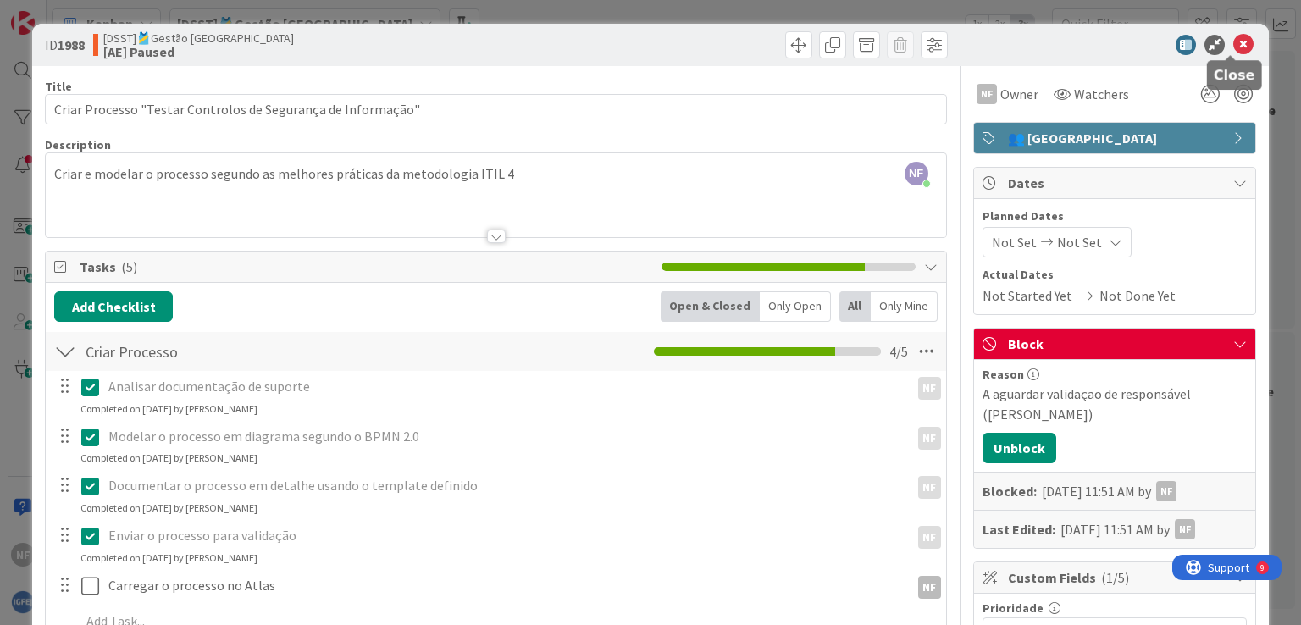
click at [1233, 48] on icon at bounding box center [1243, 45] width 20 height 20
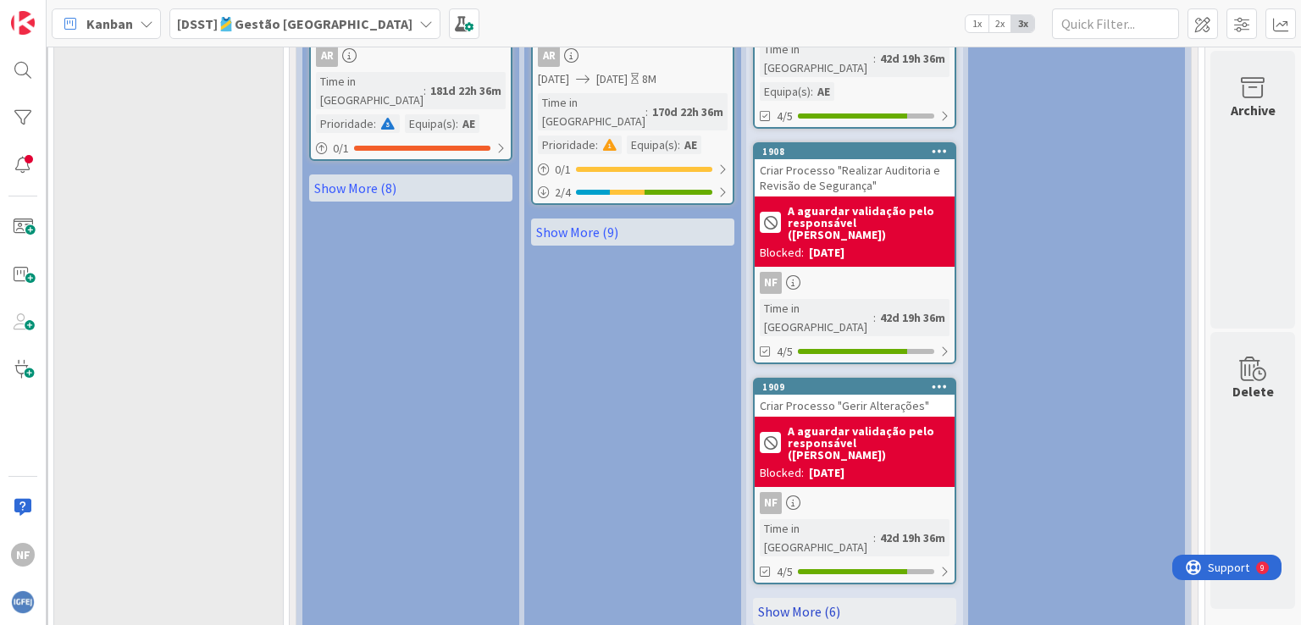
click at [798, 598] on link "Show More (6)" at bounding box center [854, 611] width 203 height 27
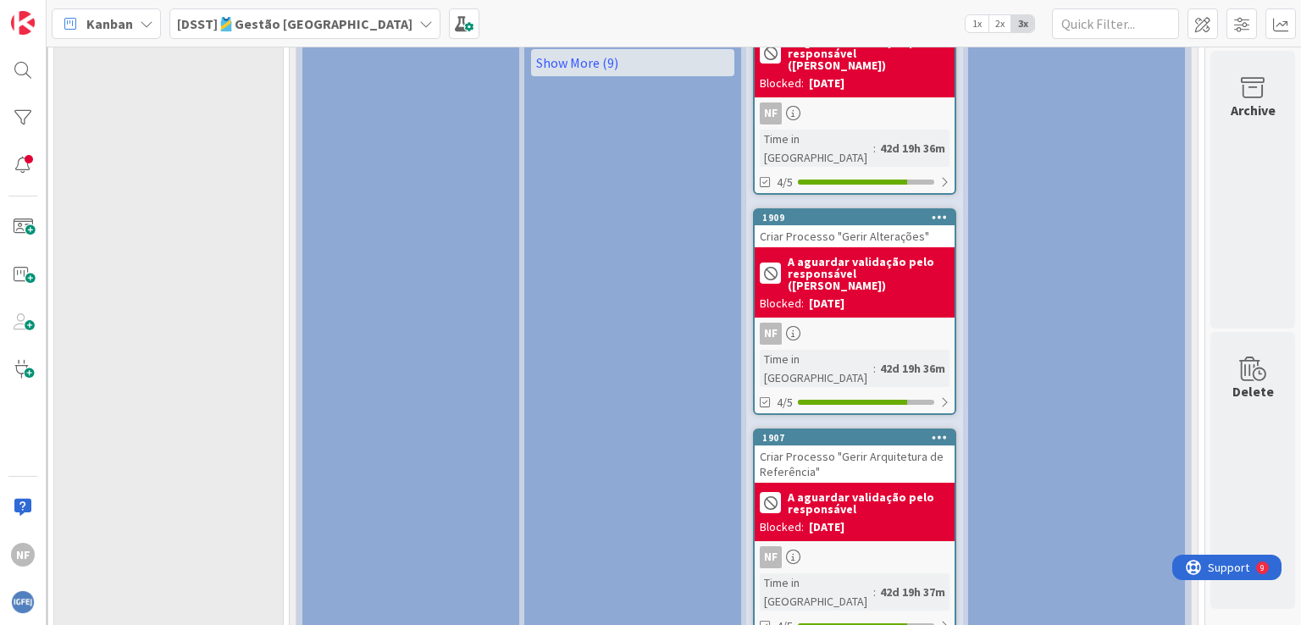
click at [856, 491] on b "A aguardar validação pelo responsável" at bounding box center [869, 503] width 162 height 24
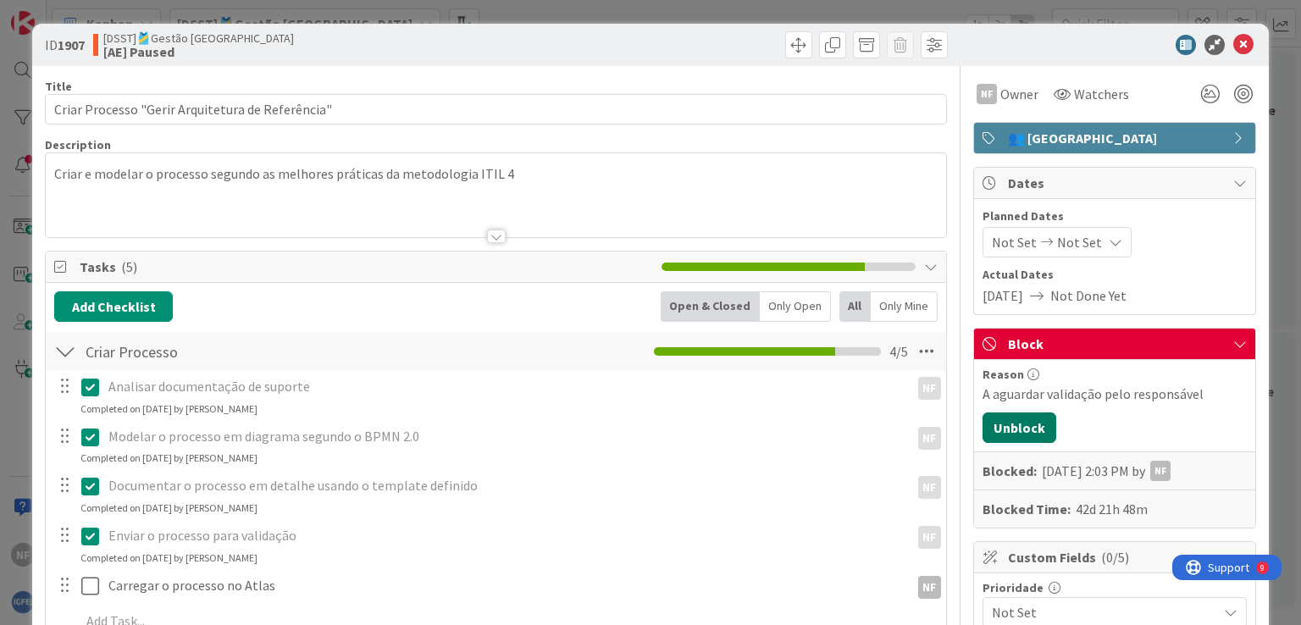
click at [1023, 426] on button "Unblock" at bounding box center [1020, 428] width 74 height 30
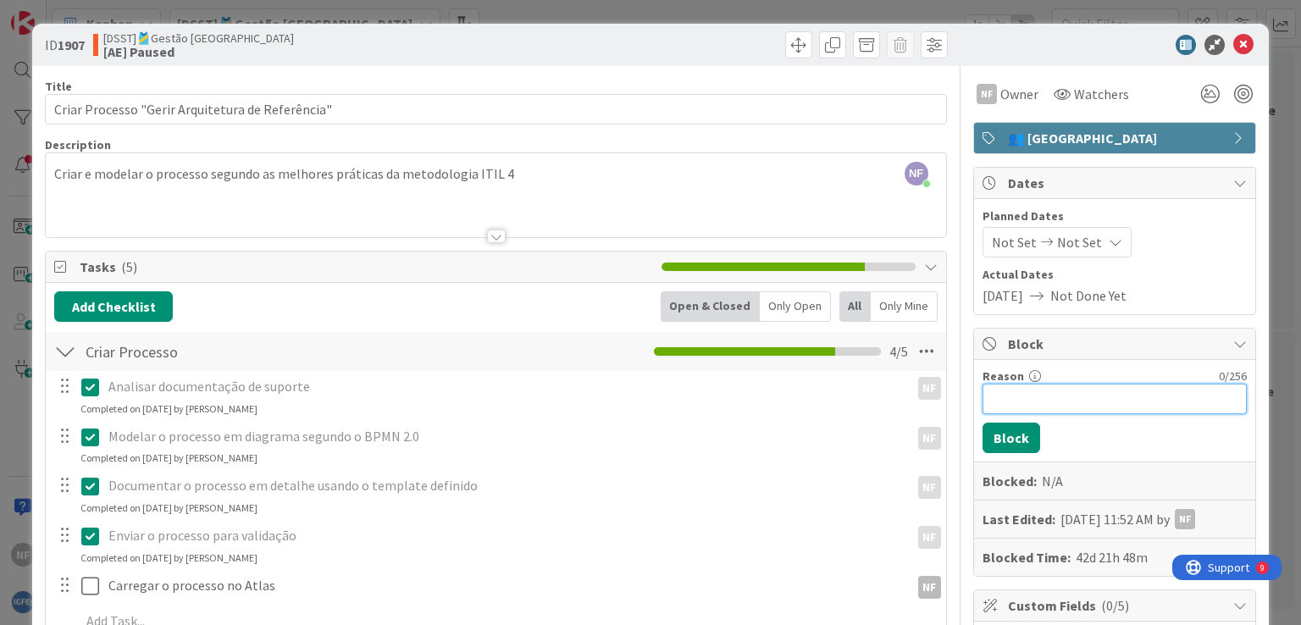
click at [1020, 401] on input "Reason" at bounding box center [1115, 399] width 264 height 30
paste input "A aguardar validação de responsável ([PERSON_NAME])"
click at [1144, 394] on input "A aguardar validação de responsável ([PERSON_NAME])" at bounding box center [1115, 399] width 264 height 30
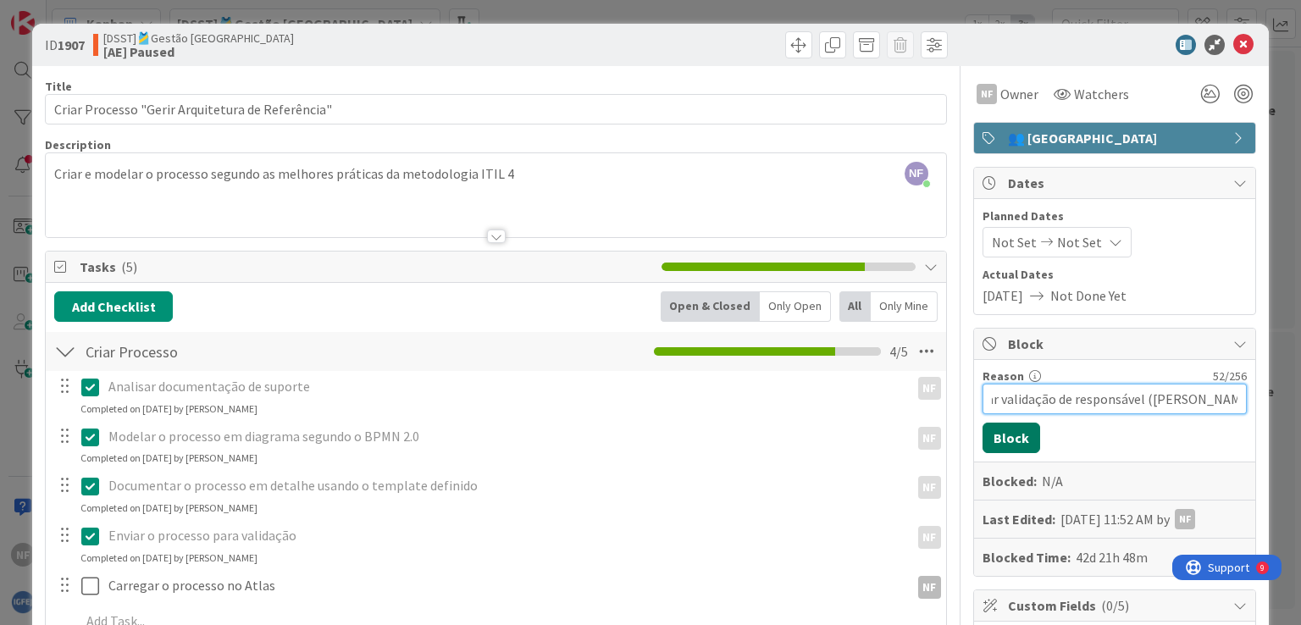
type input "A aguardar validação de responsável ([PERSON_NAME])"
click at [983, 444] on button "Block" at bounding box center [1012, 438] width 58 height 30
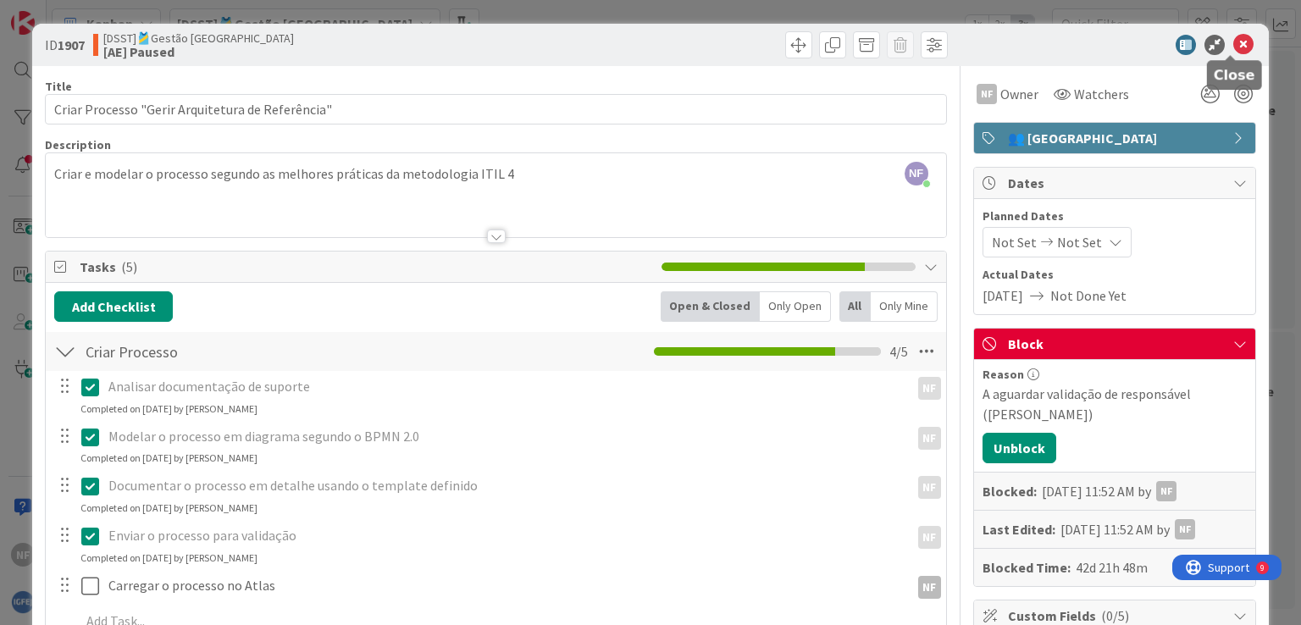
click at [1233, 45] on icon at bounding box center [1243, 45] width 20 height 20
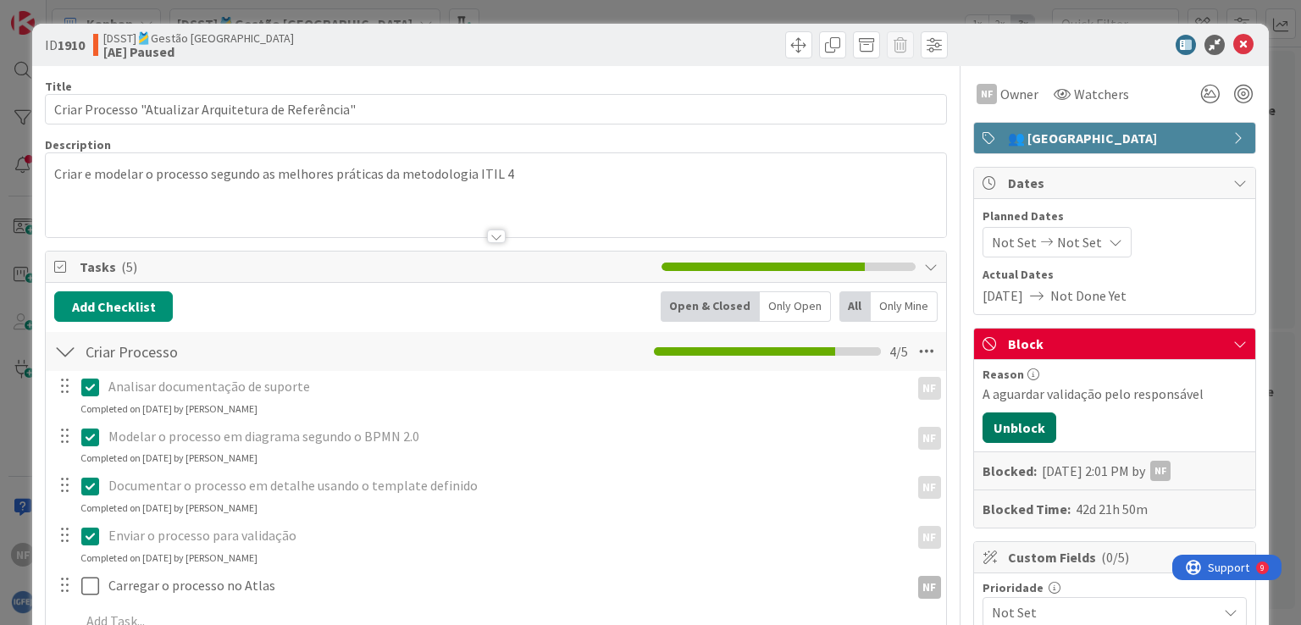
click at [1015, 425] on button "Unblock" at bounding box center [1020, 428] width 74 height 30
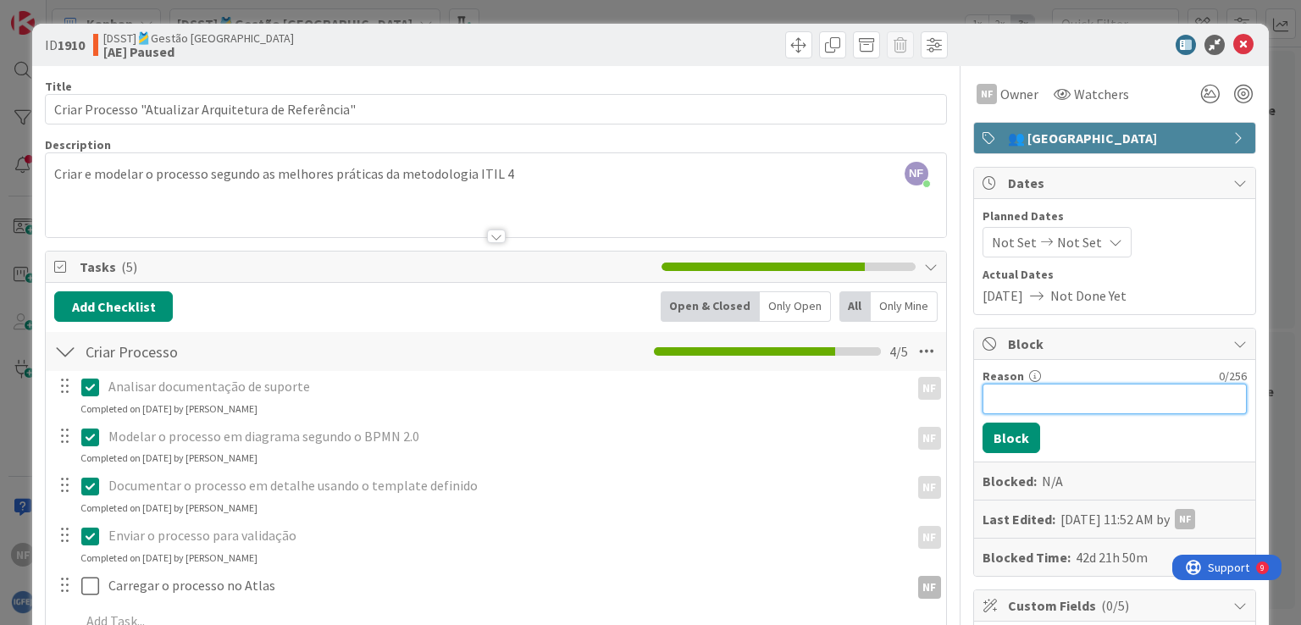
click at [1014, 394] on input "Reason" at bounding box center [1115, 399] width 264 height 30
paste input "A aguardar validação de responsável ([PERSON_NAME])"
type input "A aguardar validação de responsável ([PERSON_NAME])"
click at [1006, 435] on button "Block" at bounding box center [1012, 438] width 58 height 30
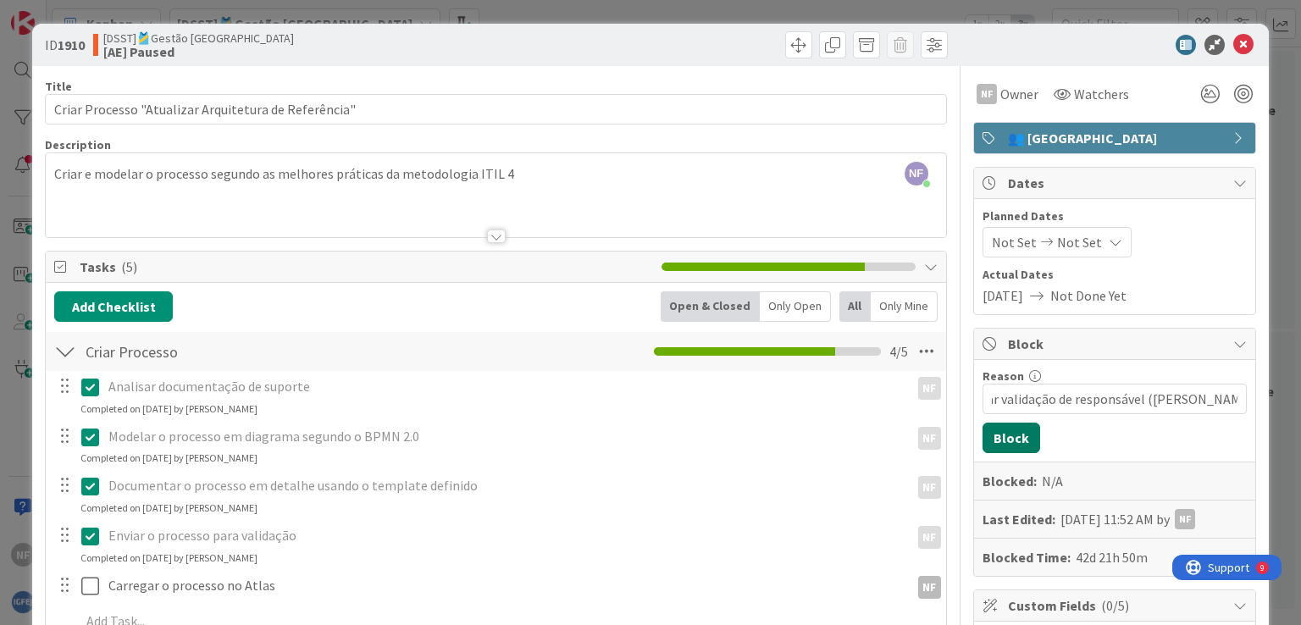
scroll to position [0, 0]
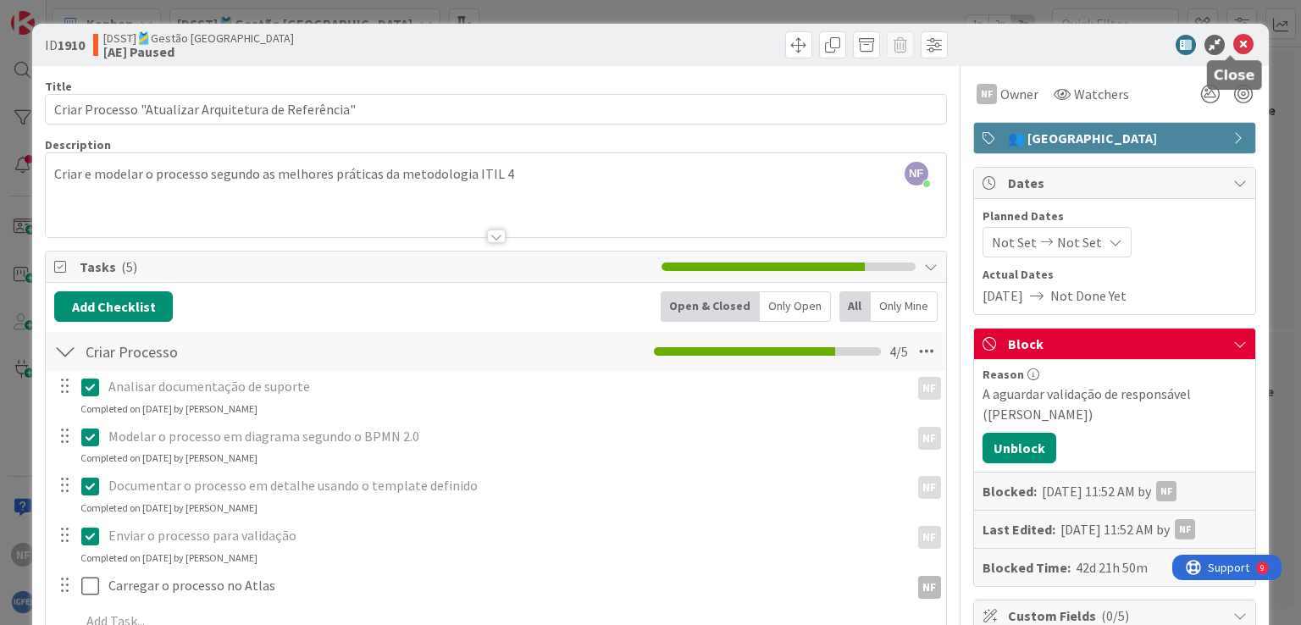
click at [1233, 37] on icon at bounding box center [1243, 45] width 20 height 20
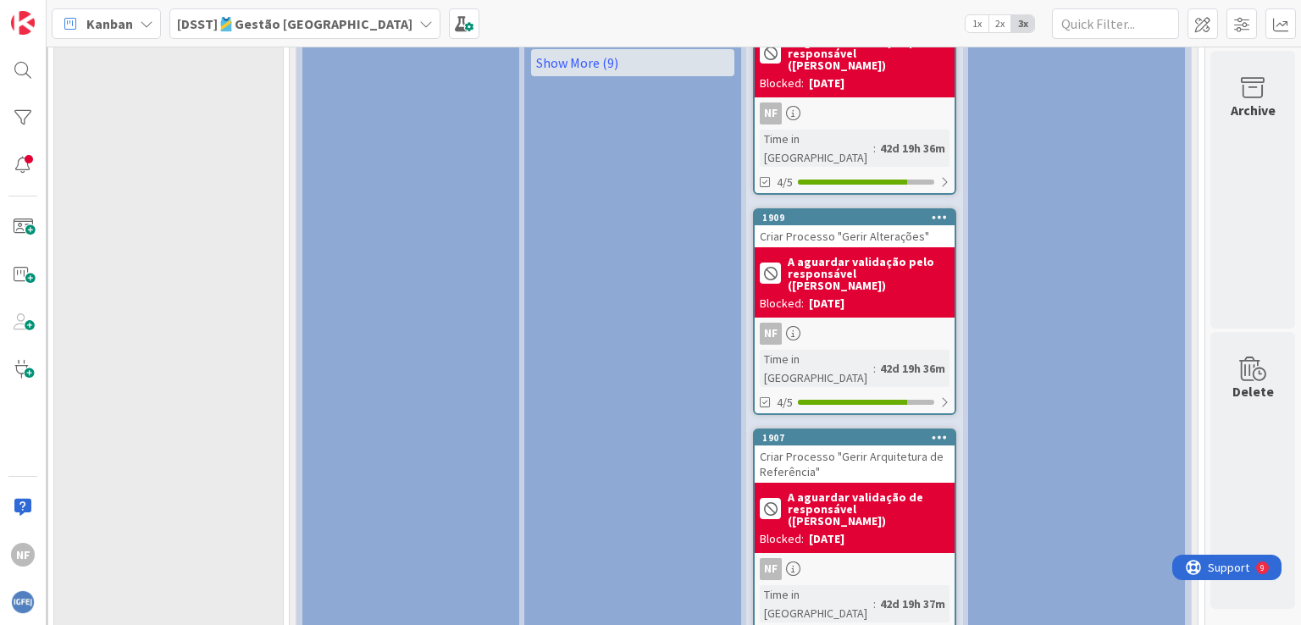
scroll to position [2531, 252]
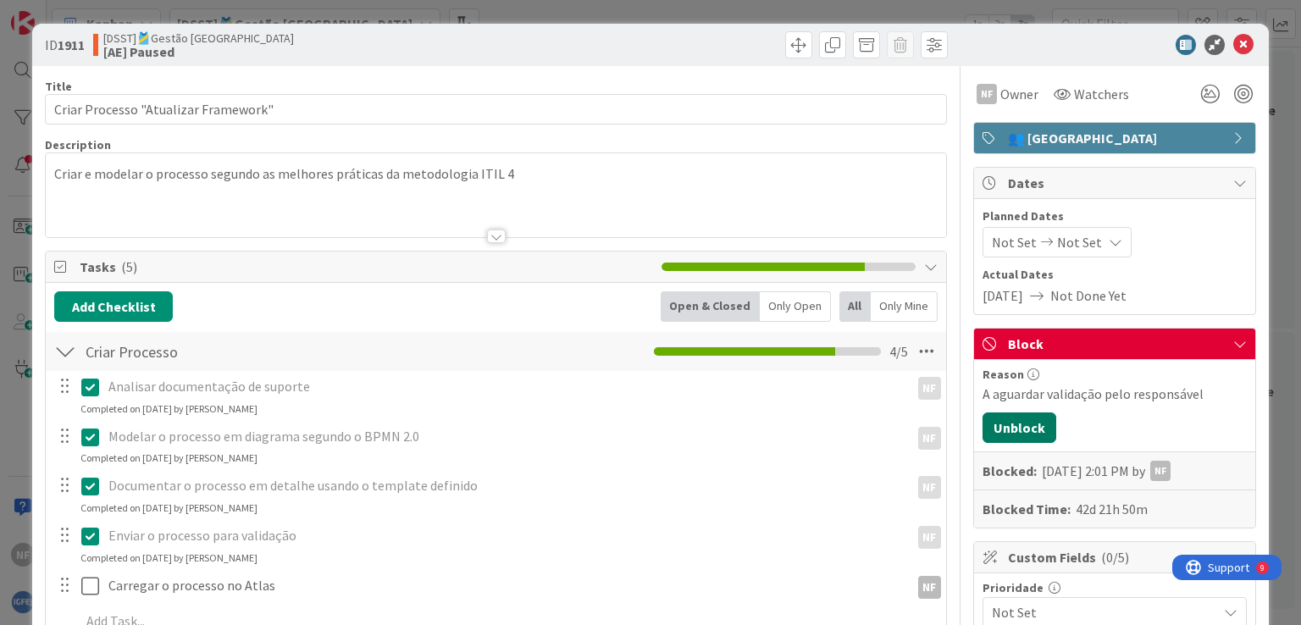
click at [989, 421] on button "Unblock" at bounding box center [1020, 428] width 74 height 30
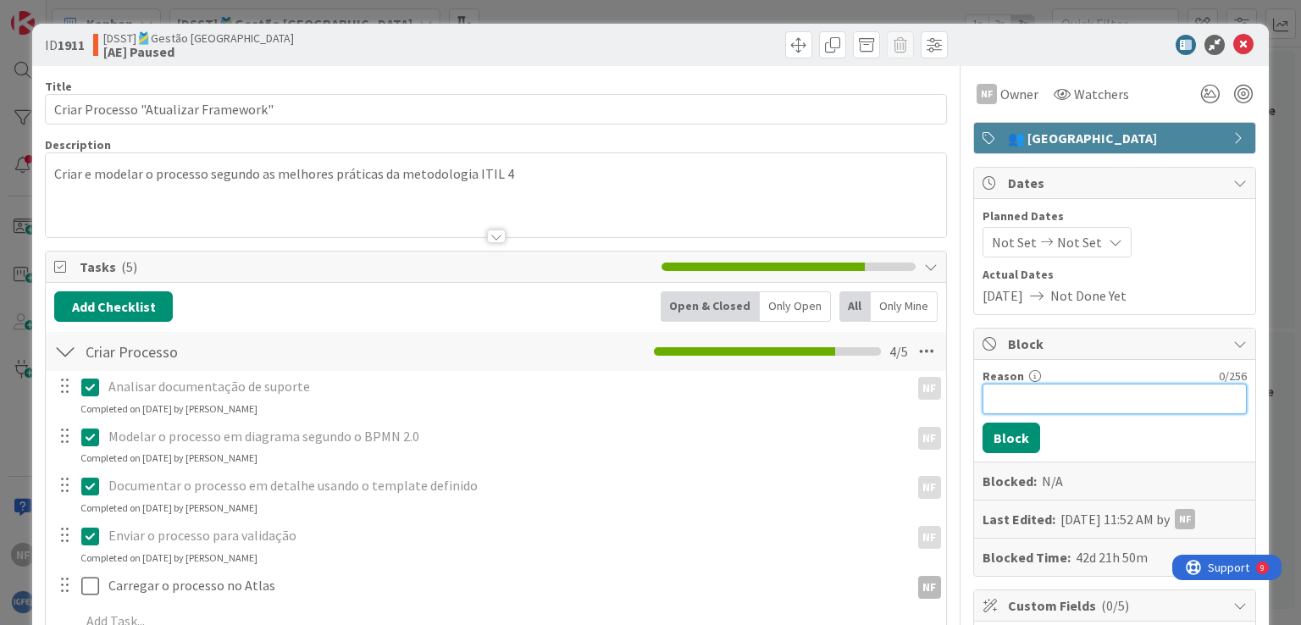
click at [1006, 397] on input "Reason" at bounding box center [1115, 399] width 264 height 30
paste input "A aguardar validação de responsável ([PERSON_NAME])"
type input "A aguardar validação de responsável ([PERSON_NAME])"
click at [996, 430] on button "Block" at bounding box center [1012, 438] width 58 height 30
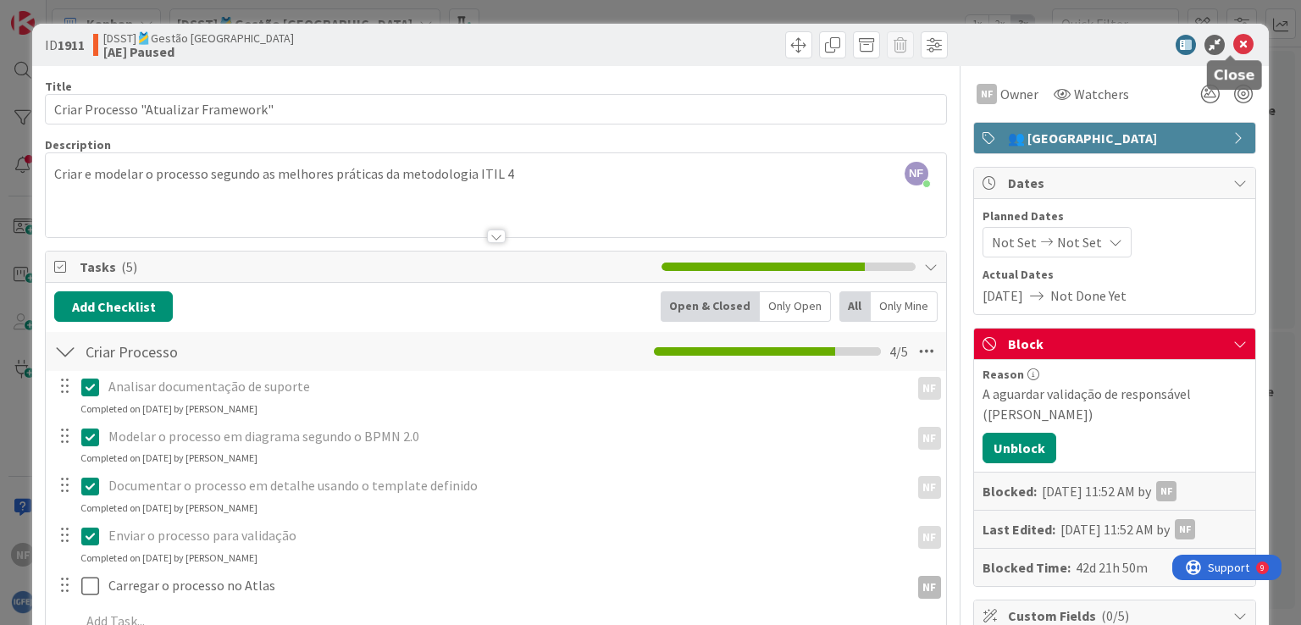
click at [1233, 47] on icon at bounding box center [1243, 45] width 20 height 20
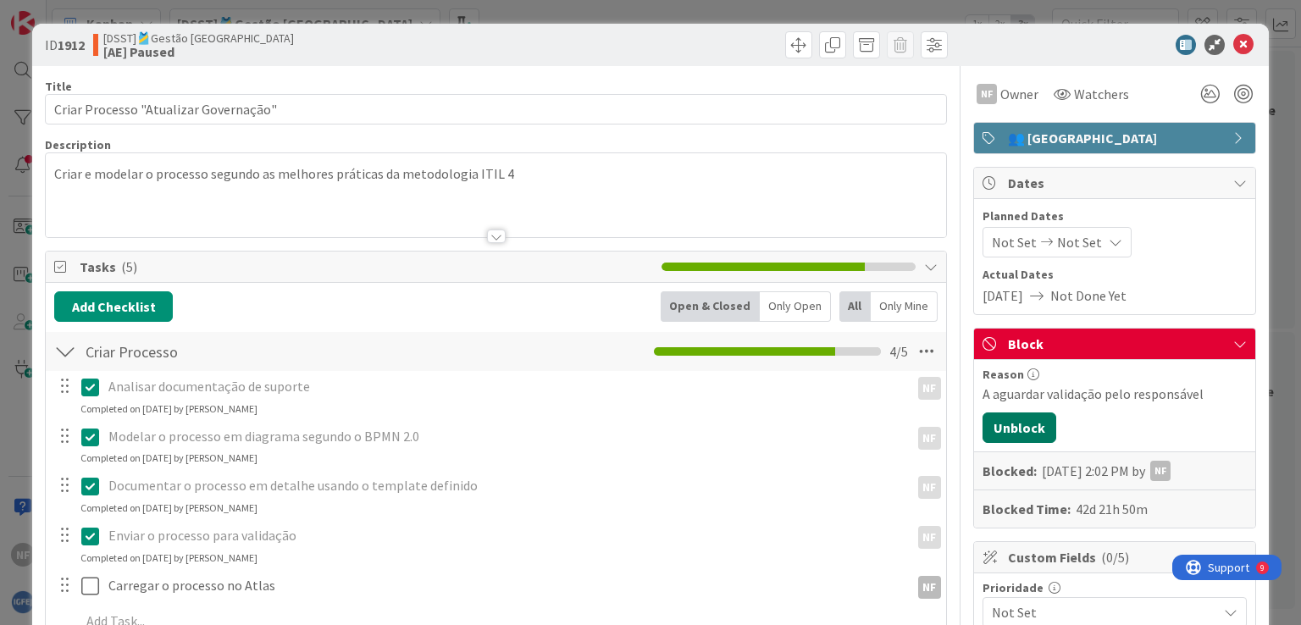
click at [998, 418] on button "Unblock" at bounding box center [1020, 428] width 74 height 30
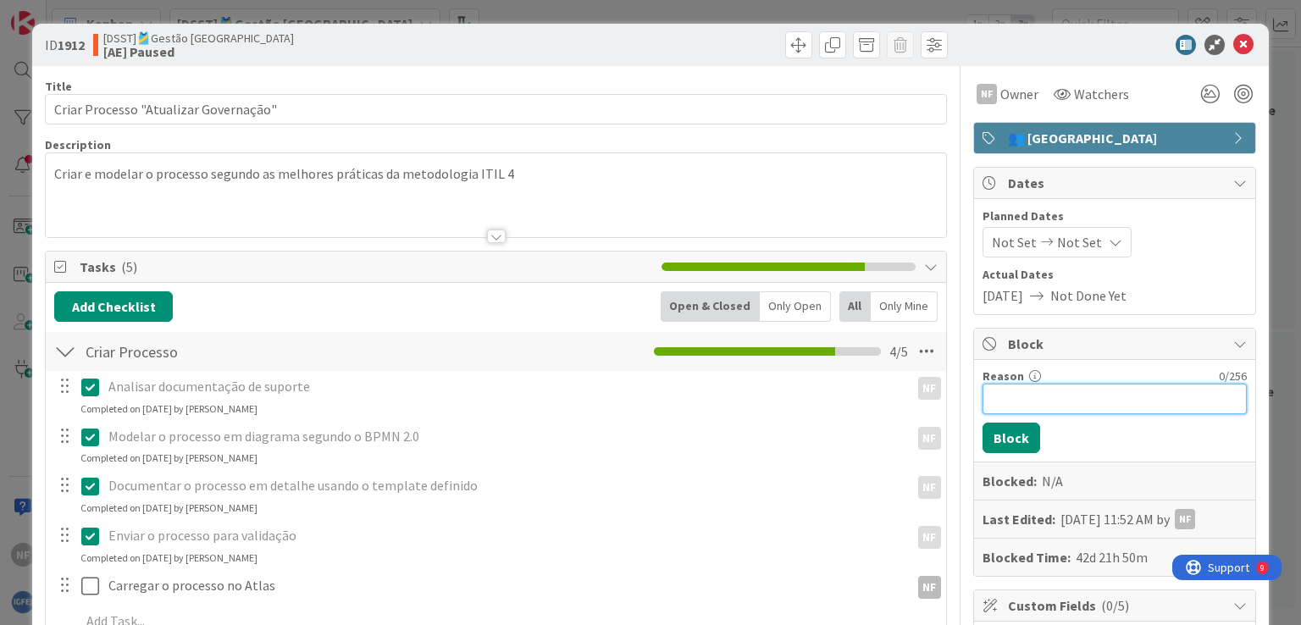
click at [1016, 398] on input "Reason" at bounding box center [1115, 399] width 264 height 30
paste input "A aguardar validação de responsável ([PERSON_NAME])"
type input "A aguardar validação de responsável ([PERSON_NAME])"
click at [1010, 434] on button "Block" at bounding box center [1012, 438] width 58 height 30
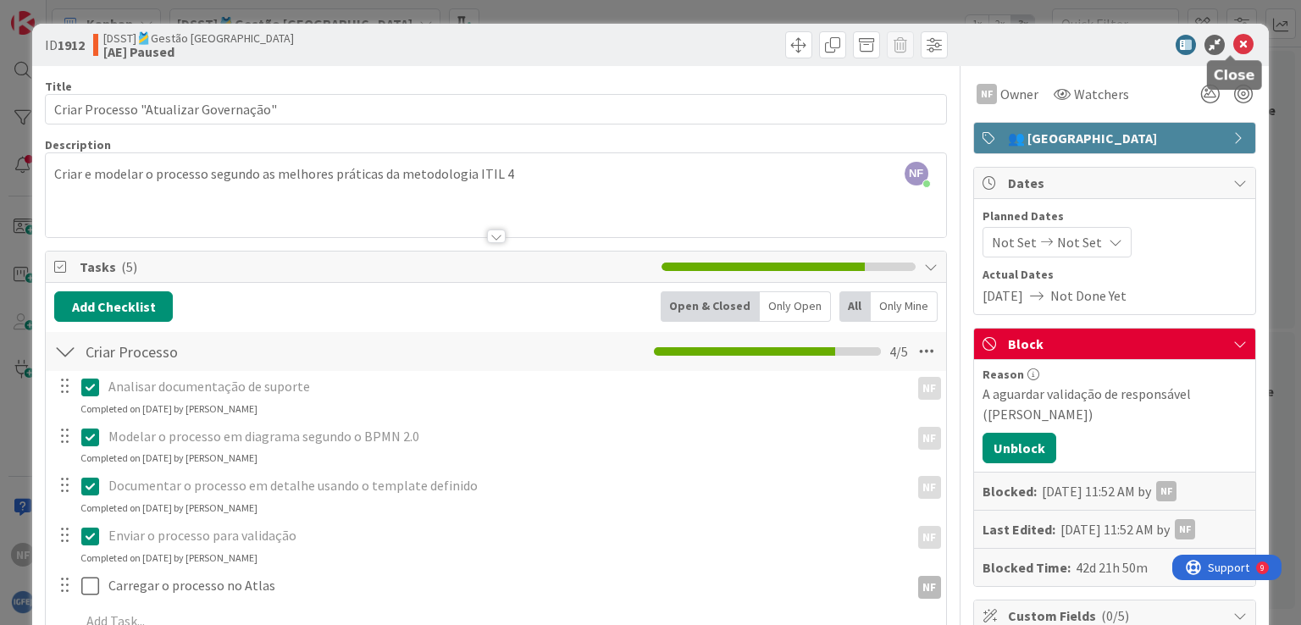
click at [1233, 47] on icon at bounding box center [1243, 45] width 20 height 20
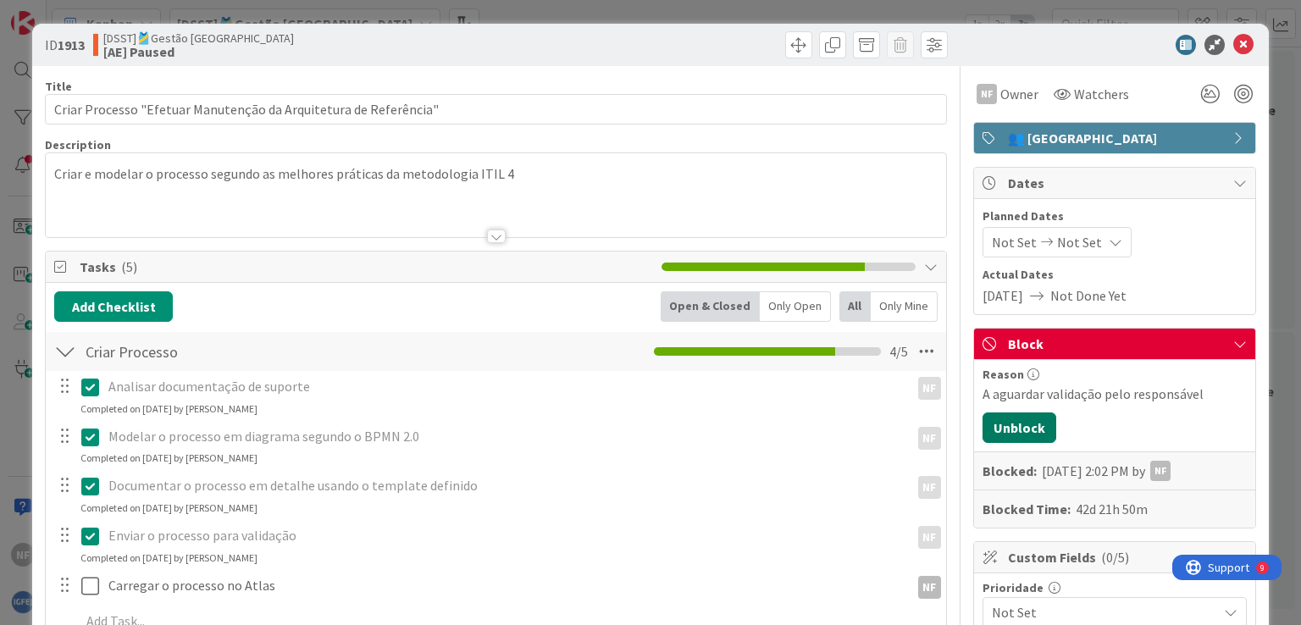
click at [1007, 437] on button "Unblock" at bounding box center [1020, 428] width 74 height 30
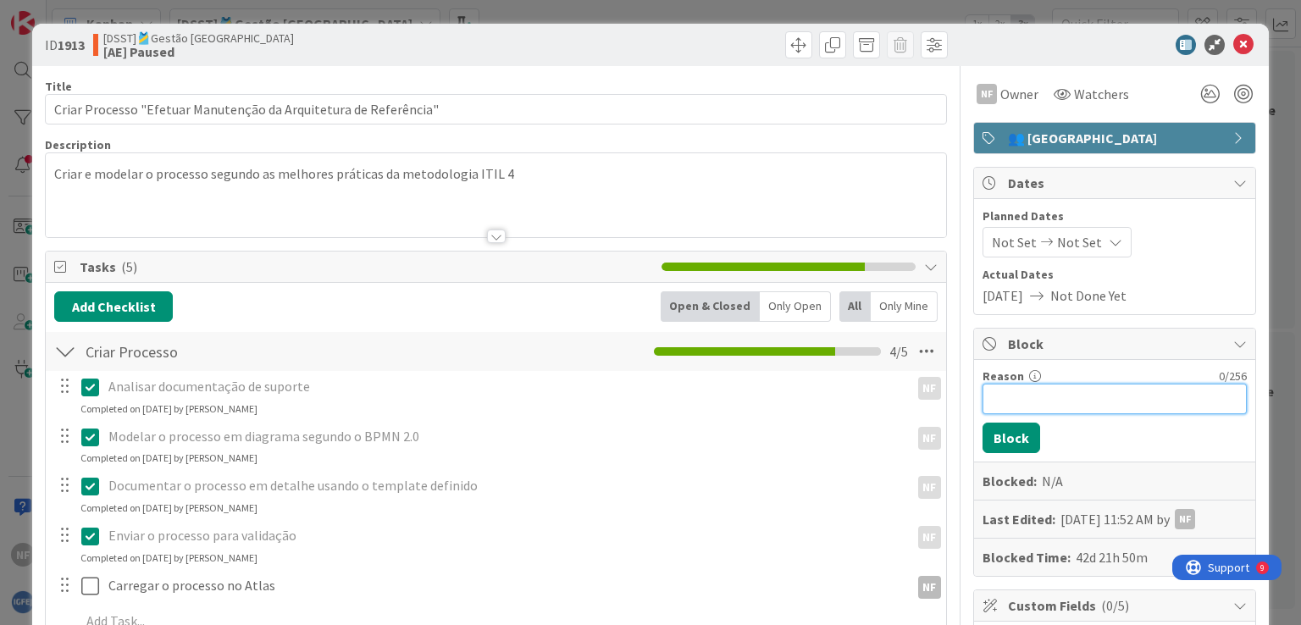
click at [1013, 386] on input "Reason" at bounding box center [1115, 399] width 264 height 30
paste input "A aguardar validação de responsável ([PERSON_NAME])"
type input "A aguardar validação de responsável ([PERSON_NAME])"
click at [1006, 433] on button "Block" at bounding box center [1012, 438] width 58 height 30
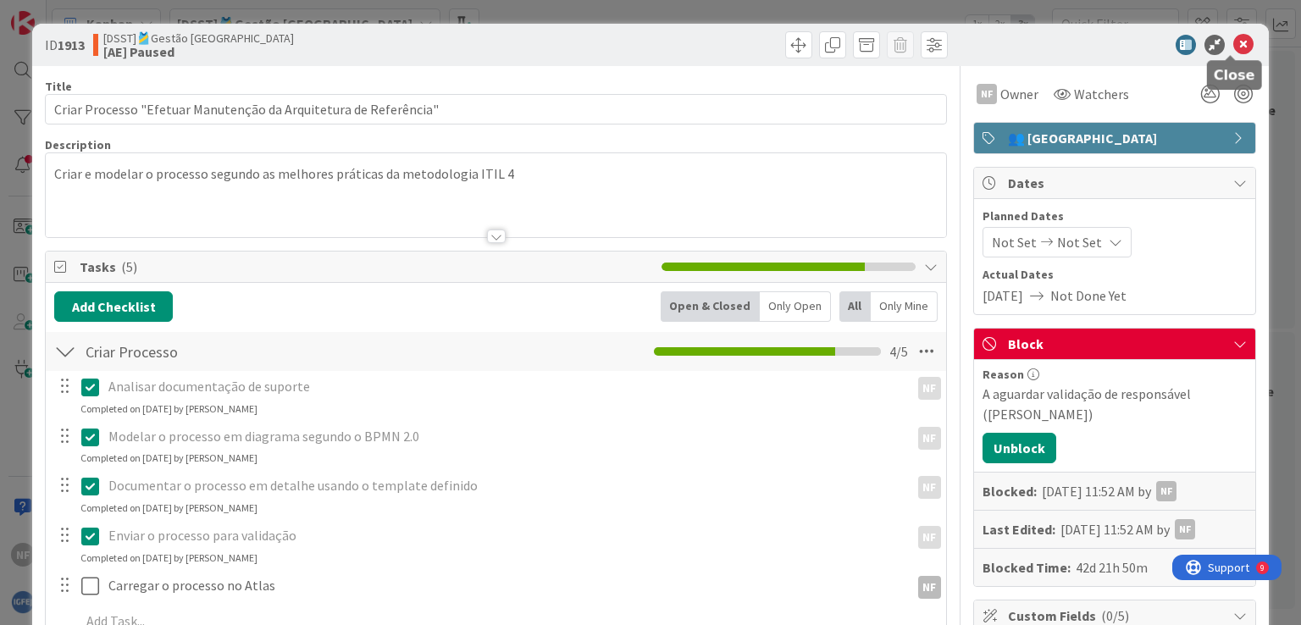
click at [1233, 39] on icon at bounding box center [1243, 45] width 20 height 20
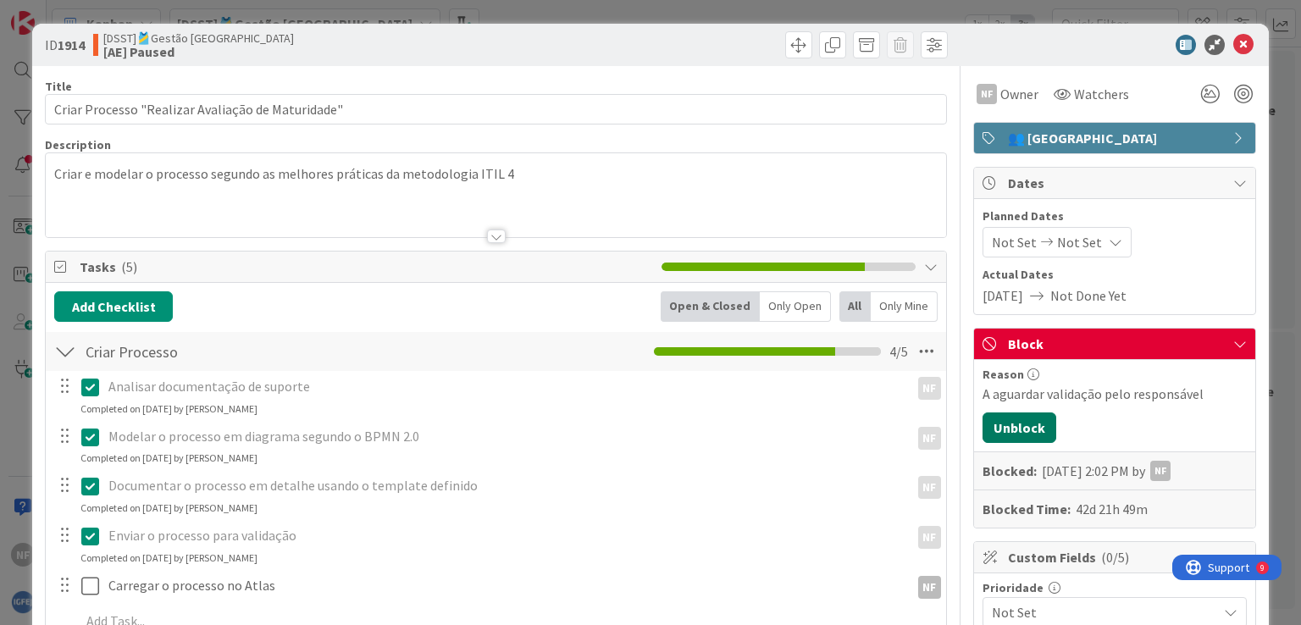
click at [1004, 427] on button "Unblock" at bounding box center [1020, 428] width 74 height 30
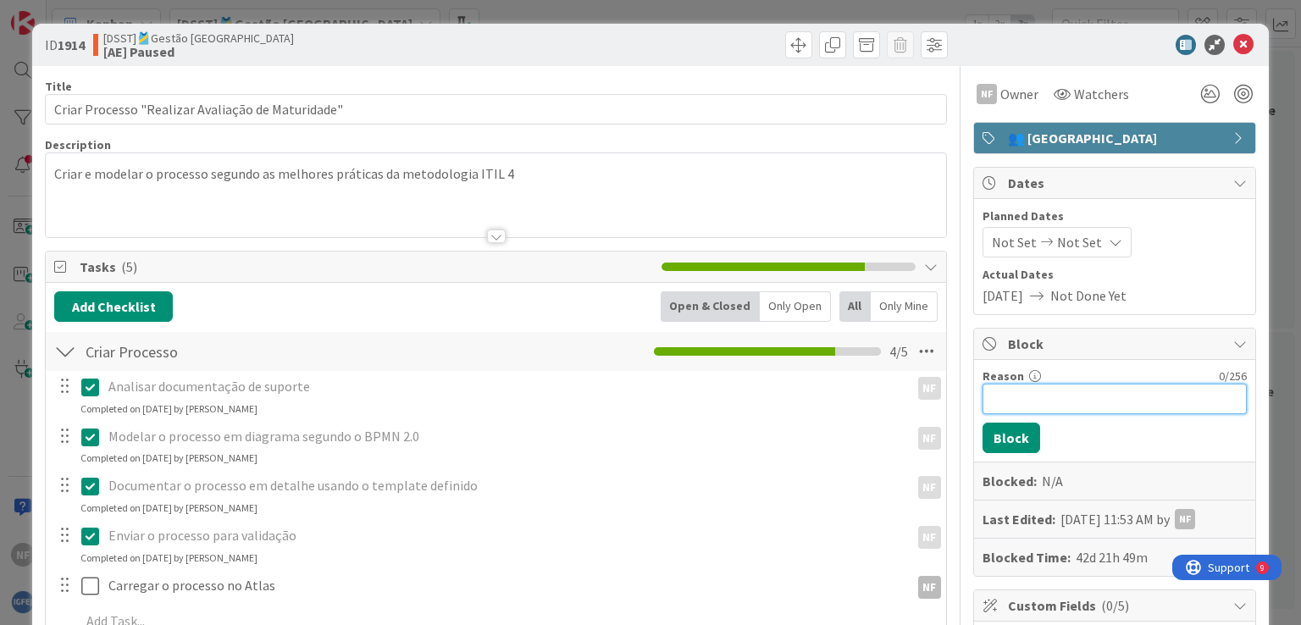
click at [1026, 401] on input "Reason" at bounding box center [1115, 399] width 264 height 30
paste input "A aguardar validação de responsável ([PERSON_NAME])"
type input "A aguardar validação de responsável ([PERSON_NAME])"
click at [1006, 438] on button "Block" at bounding box center [1012, 438] width 58 height 30
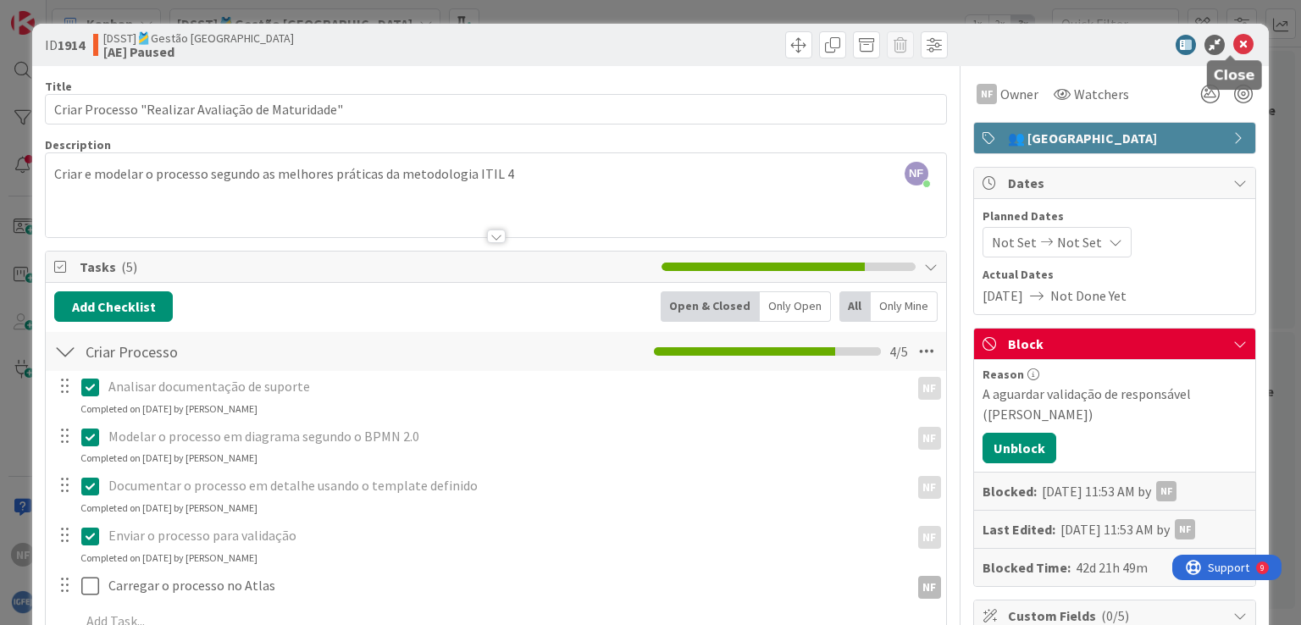
click at [1233, 46] on icon at bounding box center [1243, 45] width 20 height 20
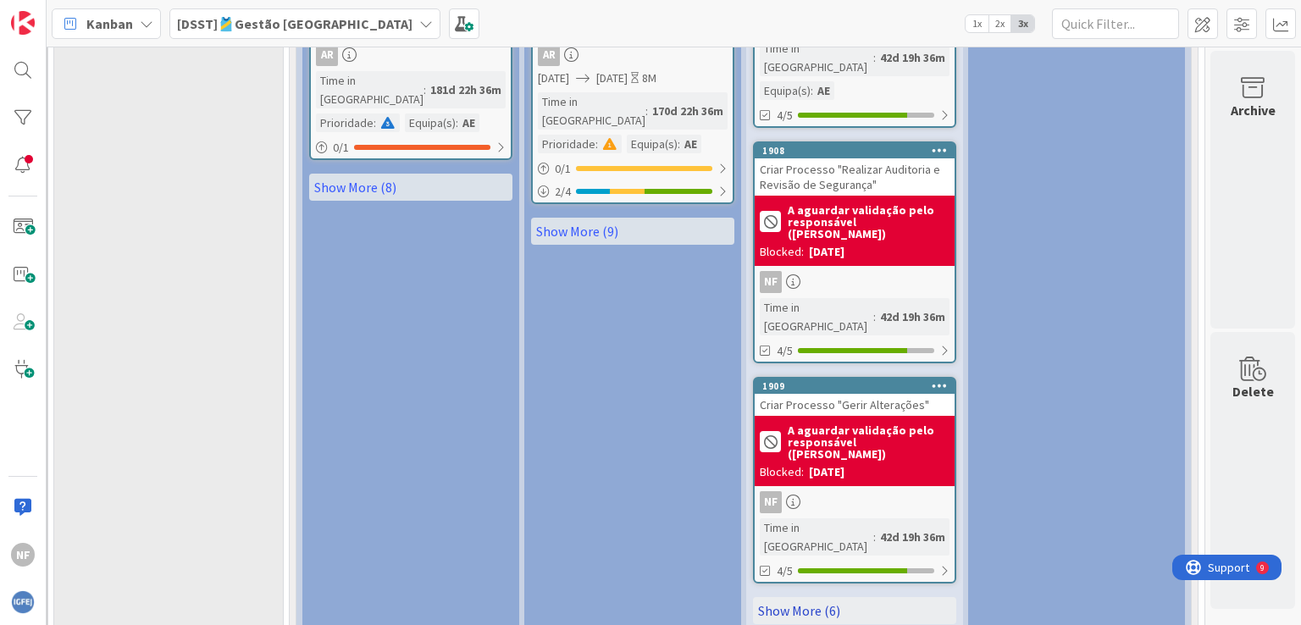
click at [804, 597] on link "Show More (6)" at bounding box center [854, 610] width 203 height 27
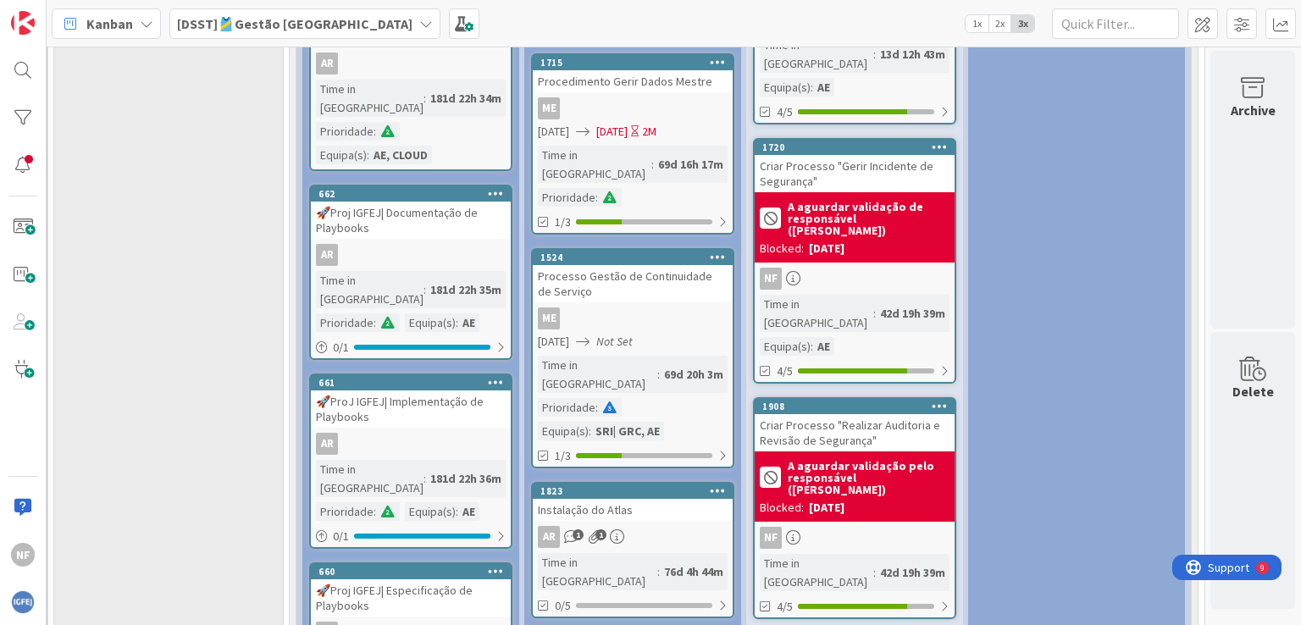
scroll to position [1291, 252]
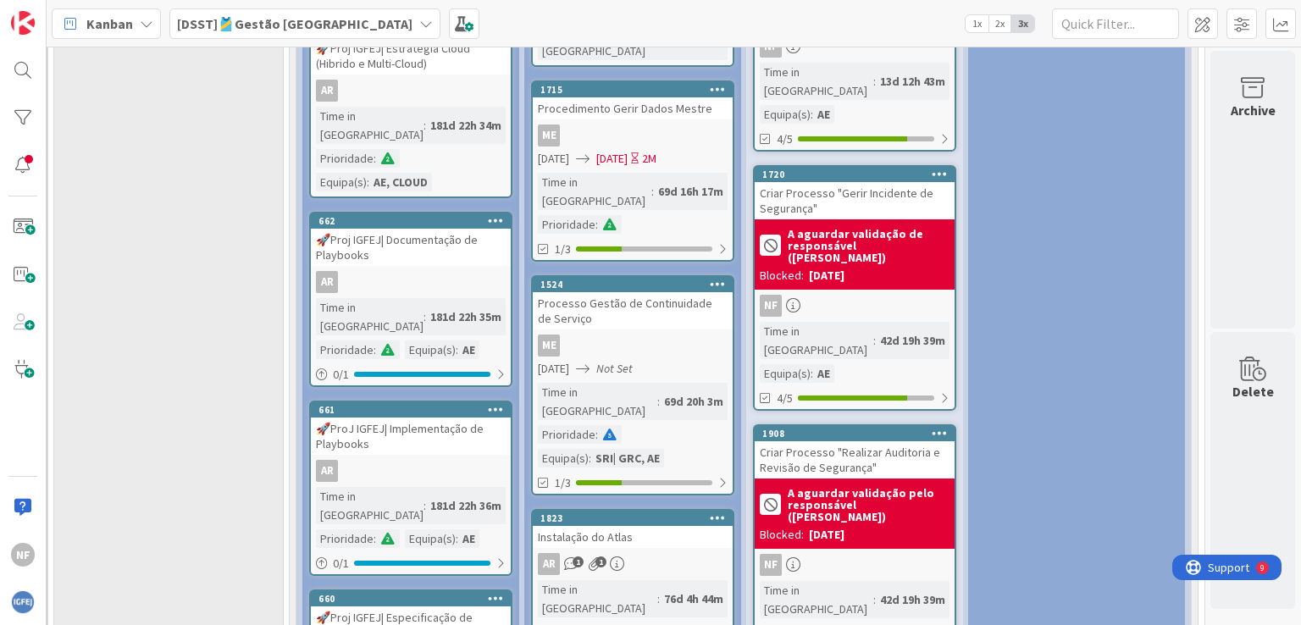
click at [823, 295] on div "NF" at bounding box center [855, 306] width 200 height 22
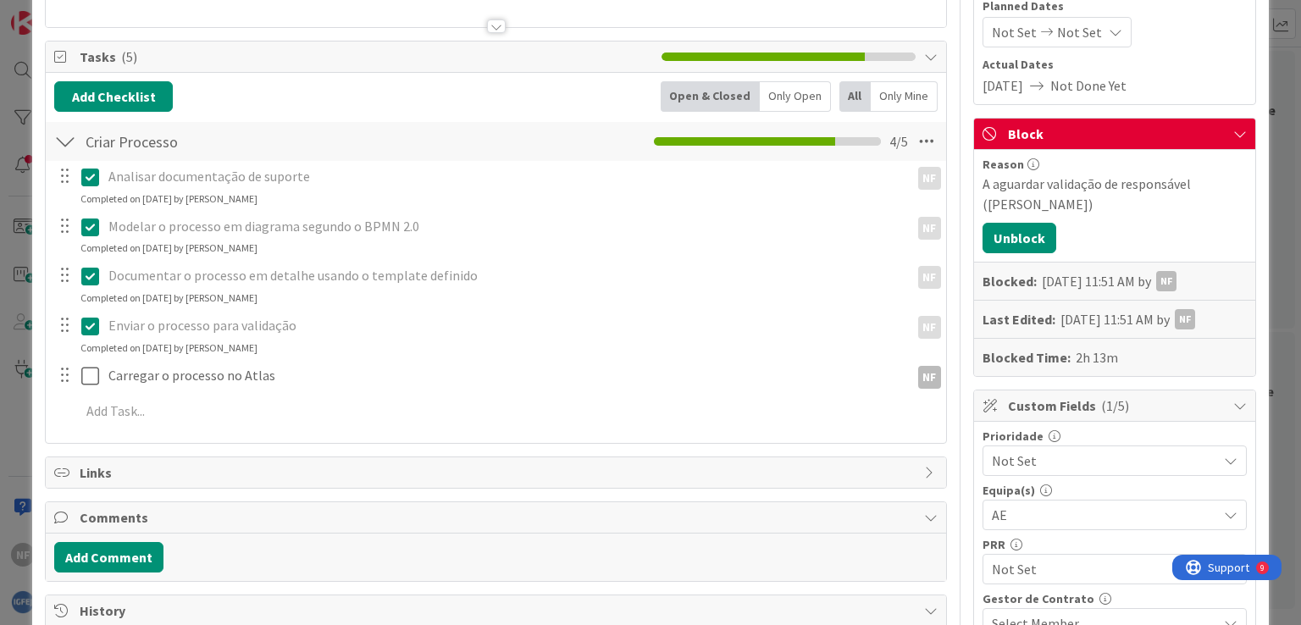
scroll to position [3, 0]
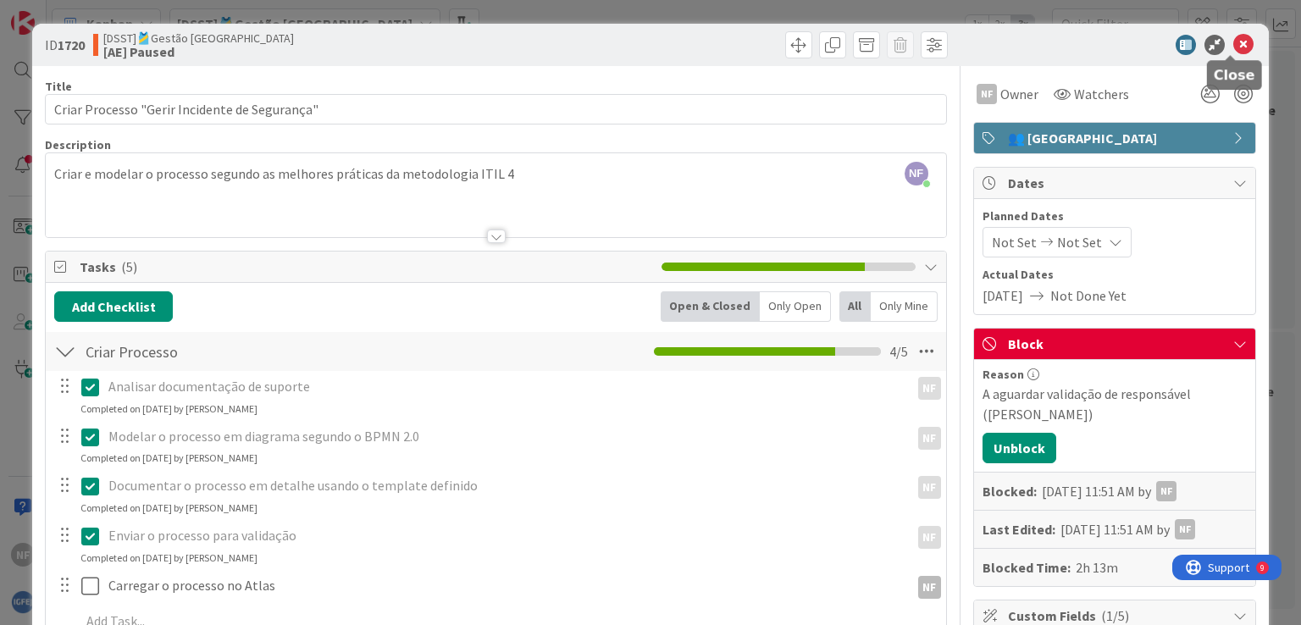
click at [1233, 50] on icon at bounding box center [1243, 45] width 20 height 20
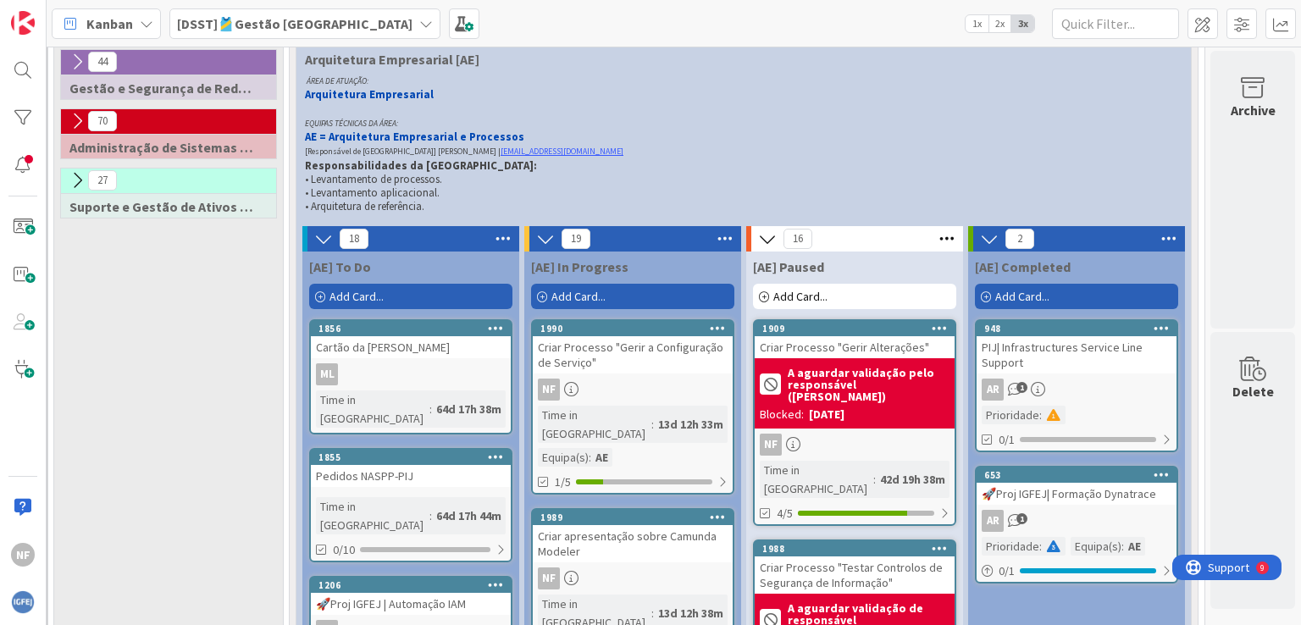
scroll to position [359, 252]
